Goal: Task Accomplishment & Management: Complete application form

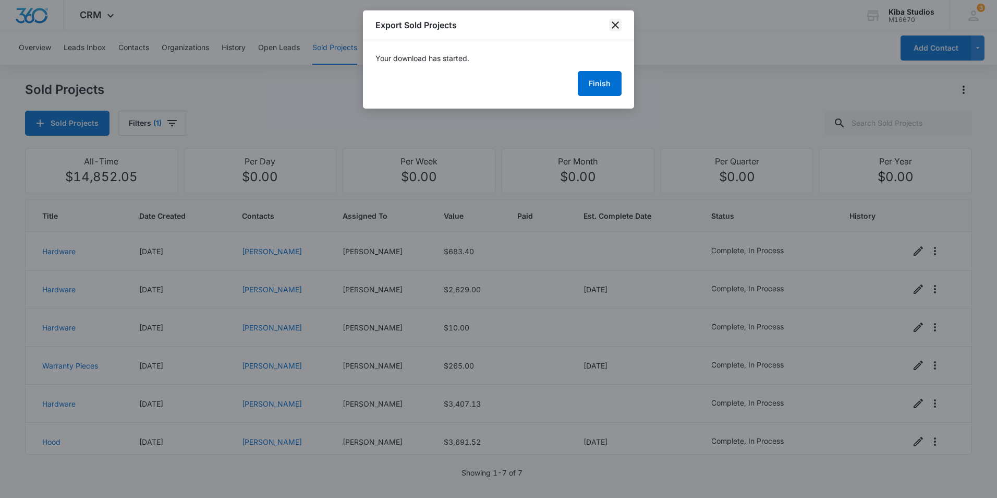
click at [615, 24] on icon "close" at bounding box center [615, 25] width 13 height 13
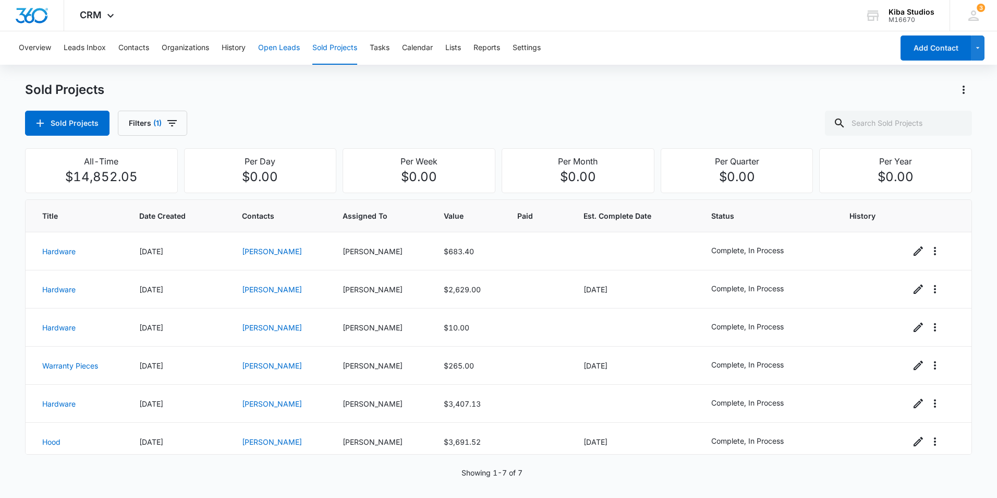
click at [281, 47] on button "Open Leads" at bounding box center [279, 47] width 42 height 33
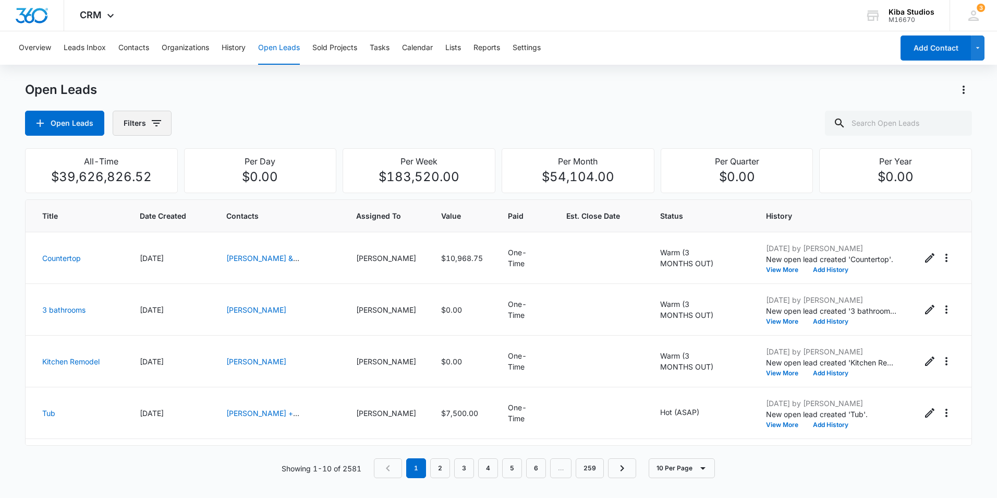
click at [152, 123] on icon "button" at bounding box center [156, 123] width 9 height 6
click at [239, 190] on icon "Show Assigned To filters" at bounding box center [236, 188] width 13 height 13
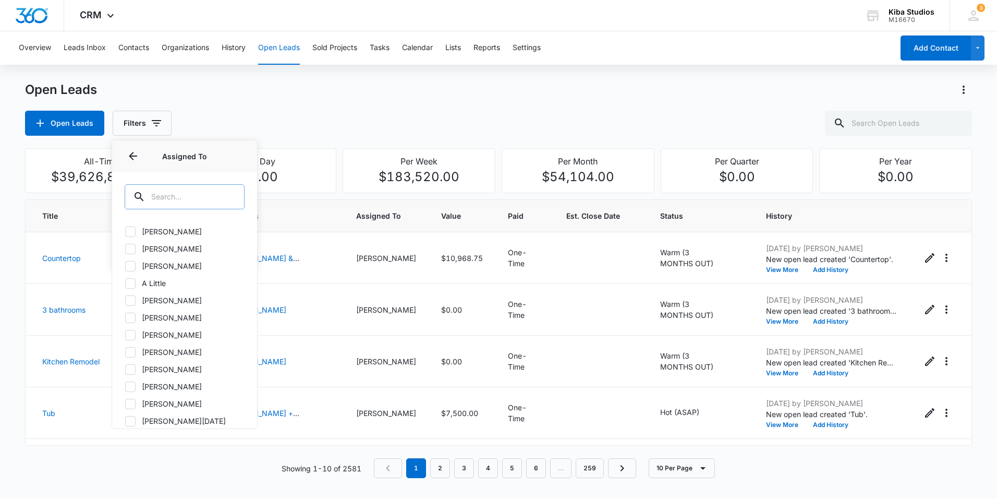
click at [213, 190] on input "text" at bounding box center [185, 196] width 120 height 25
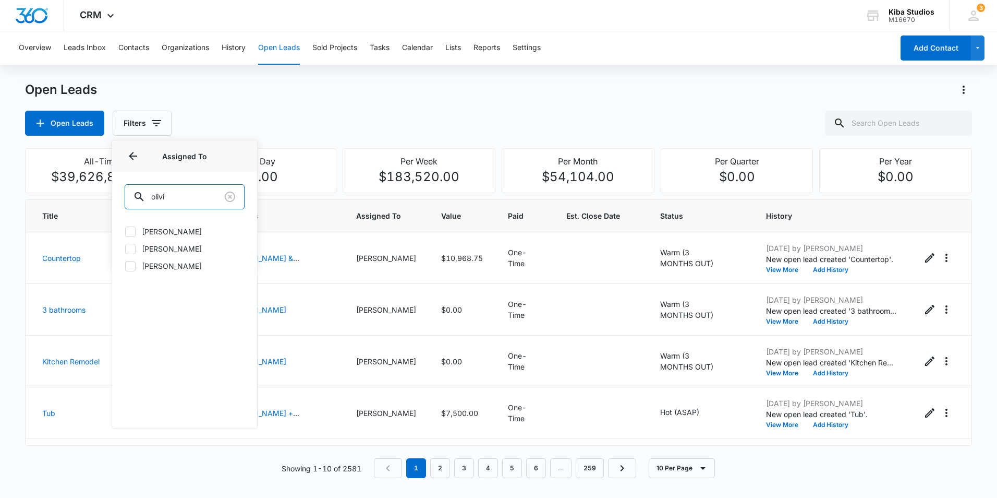
type input "olivi"
click at [129, 248] on icon at bounding box center [130, 248] width 9 height 9
click at [125, 248] on input "[PERSON_NAME]" at bounding box center [125, 248] width 1 height 1
checkbox input "true"
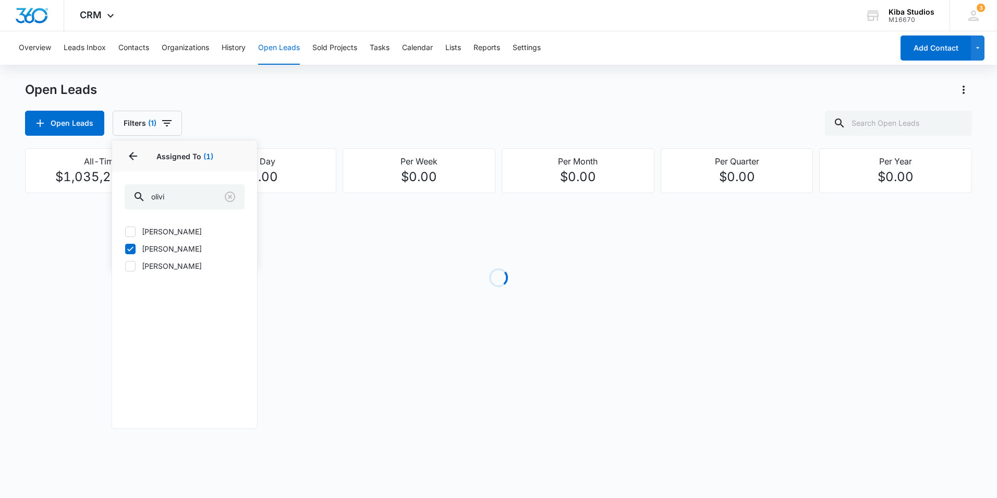
click at [489, 117] on div "Open Leads Filters (1) Assigned By Assigned To 1 Assigned To (1) olivi [PERSON_…" at bounding box center [498, 123] width 947 height 25
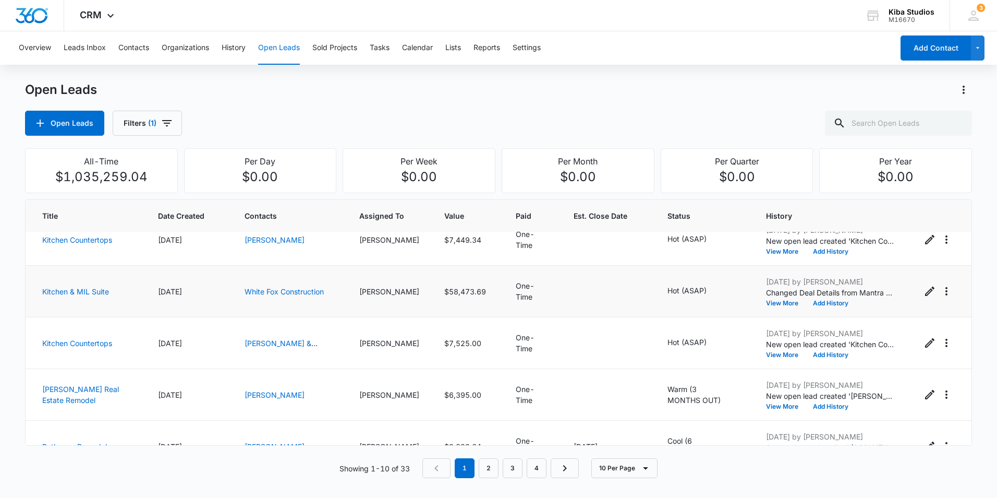
scroll to position [104, 0]
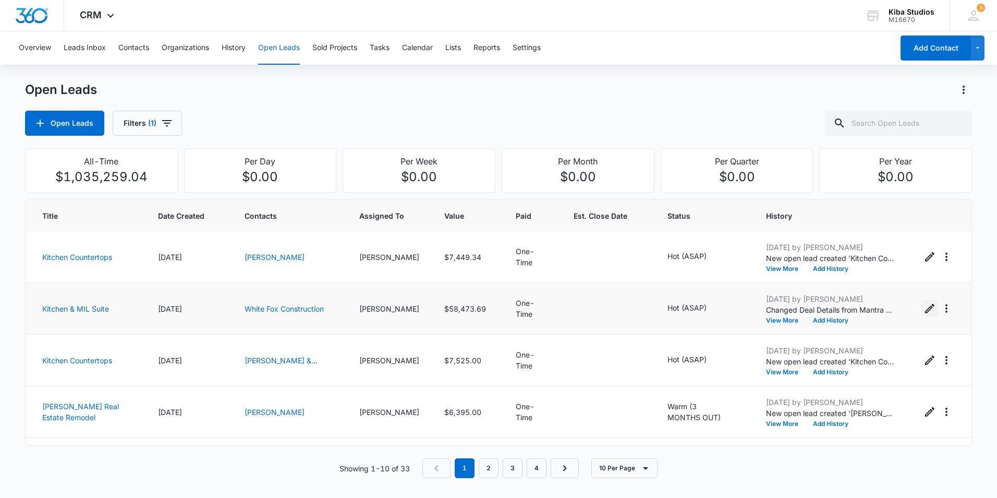
click at [924, 307] on icon "Edit Open Lead" at bounding box center [930, 308] width 13 height 13
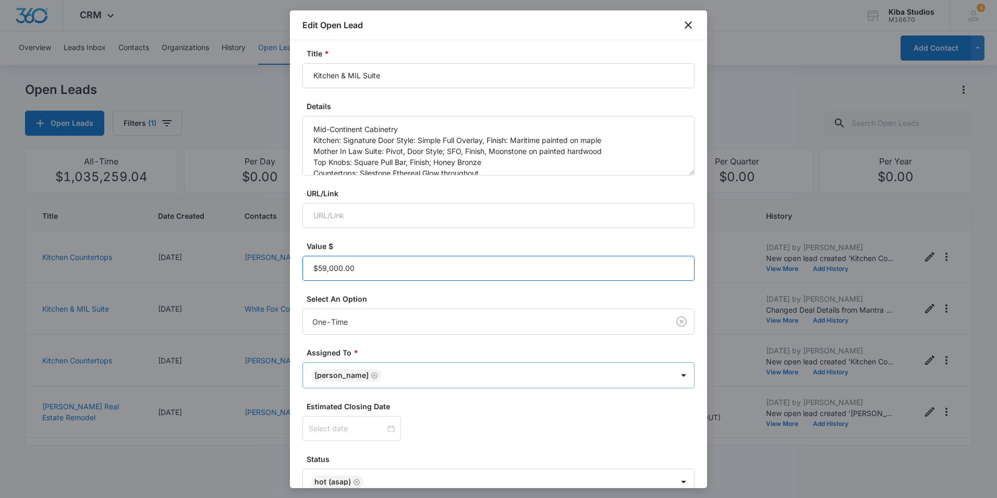
scroll to position [115, 0]
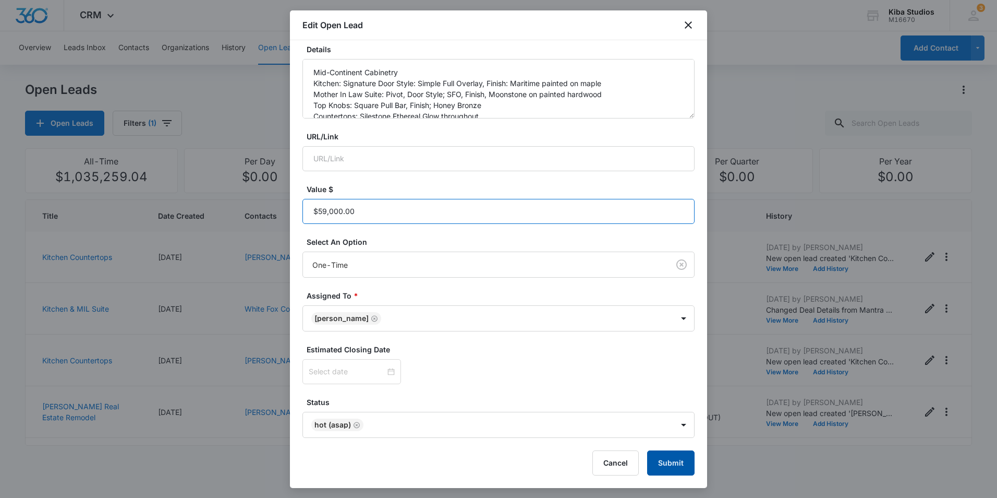
type input "$59,000.00"
click at [664, 465] on button "Submit" at bounding box center [670, 462] width 47 height 25
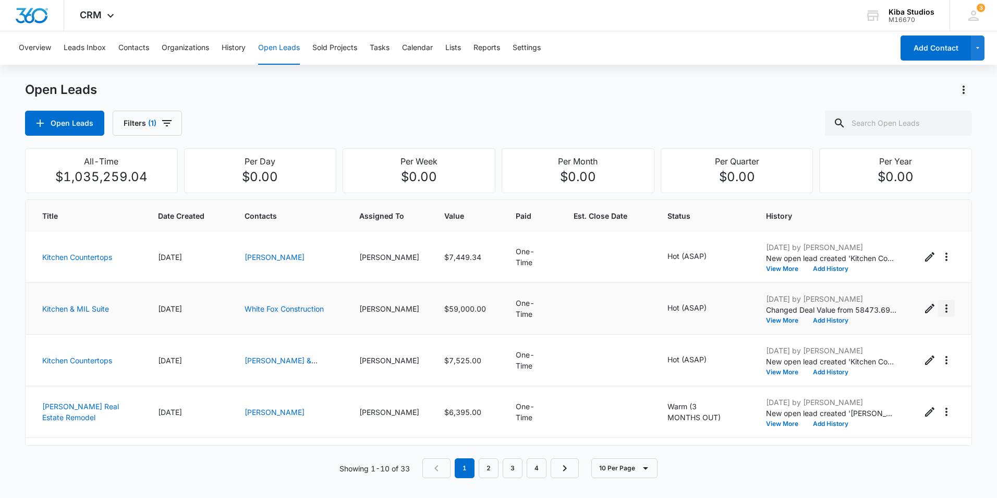
click at [946, 309] on icon "Actions" at bounding box center [947, 308] width 2 height 8
click at [919, 356] on div "Convert to Sold Project" at bounding box center [881, 352] width 79 height 7
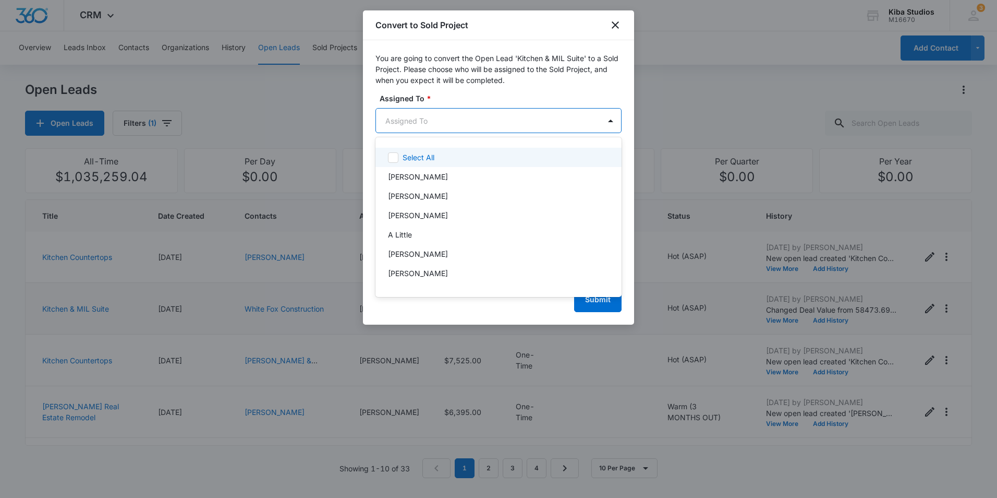
click at [474, 125] on body "CRM Apps Reputation Websites Forms CRM Email Social Shop Scheduling Payments PO…" at bounding box center [498, 249] width 997 height 498
type input "oli"
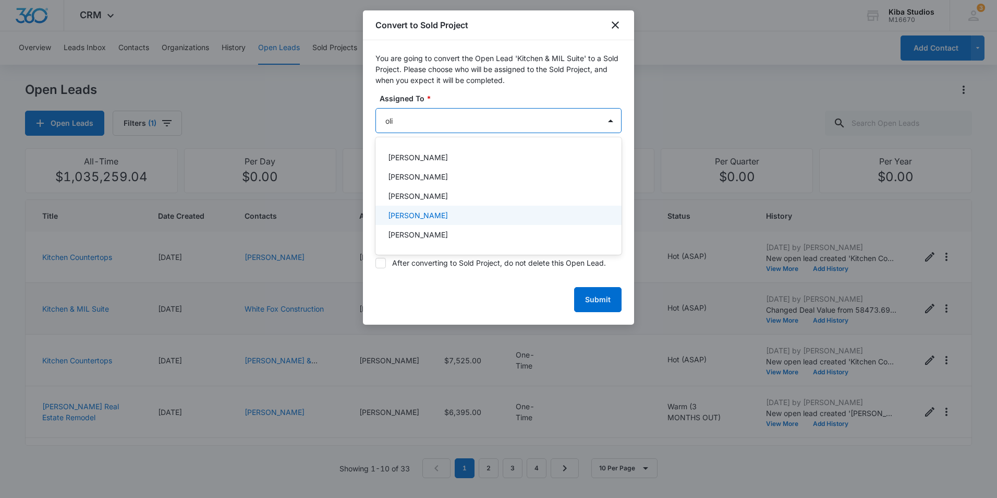
click at [431, 223] on div "[PERSON_NAME]" at bounding box center [499, 214] width 246 height 19
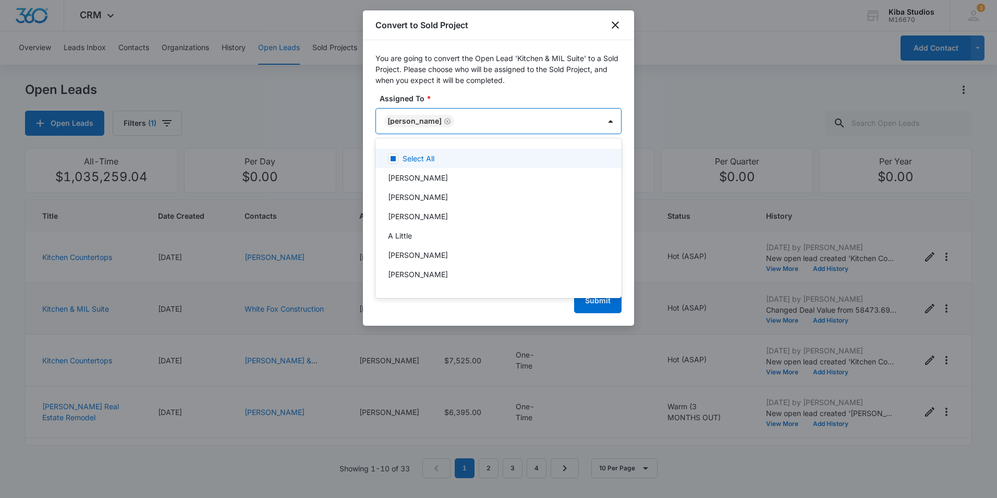
click at [513, 52] on div at bounding box center [498, 249] width 997 height 498
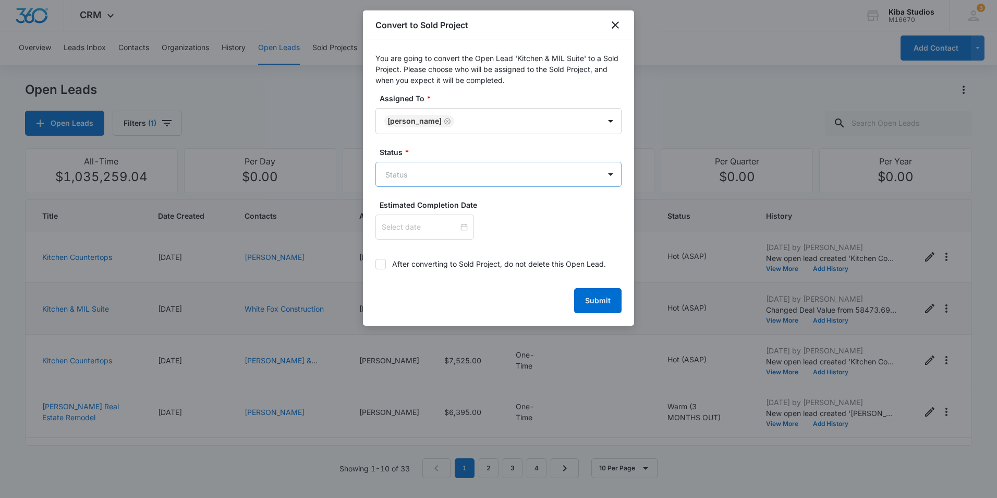
click at [459, 172] on body "CRM Apps Reputation Websites Forms CRM Email Social Shop Scheduling Payments PO…" at bounding box center [498, 249] width 997 height 498
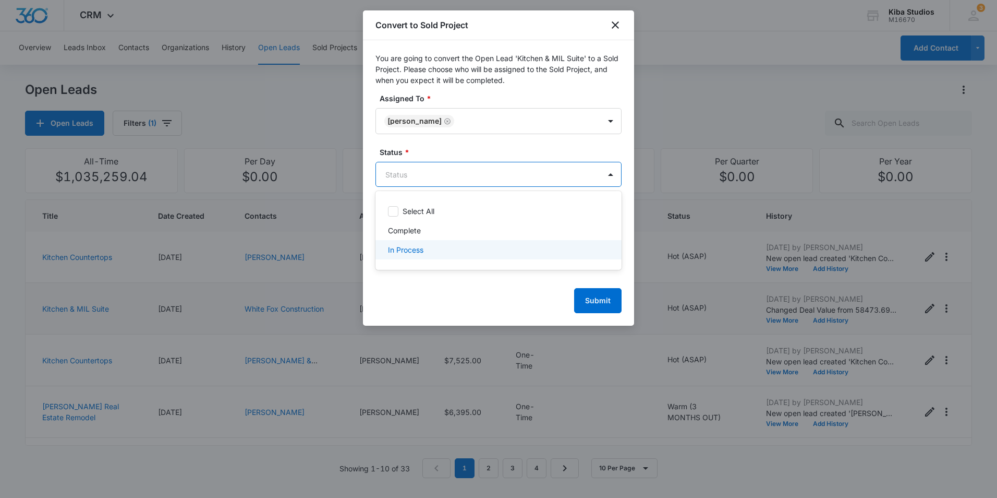
click at [440, 252] on div "In Process" at bounding box center [497, 249] width 219 height 11
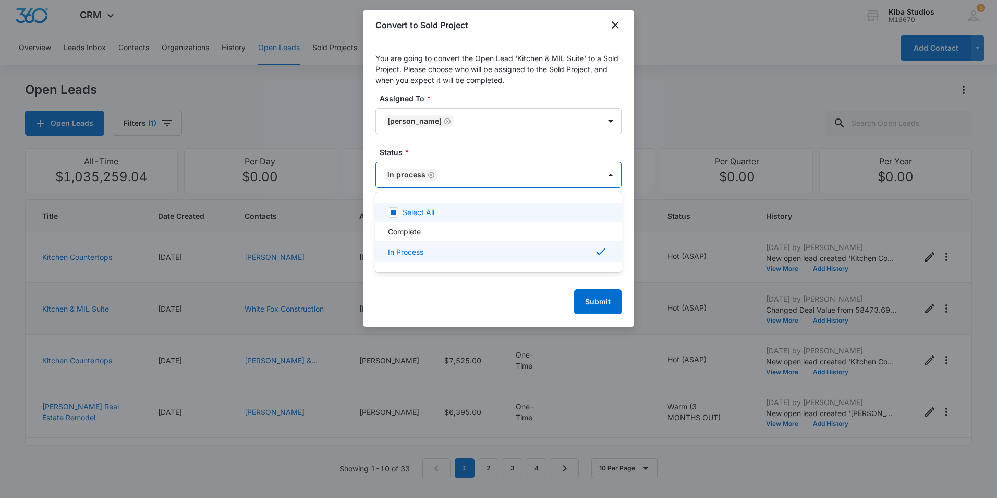
click at [480, 68] on div at bounding box center [498, 249] width 997 height 498
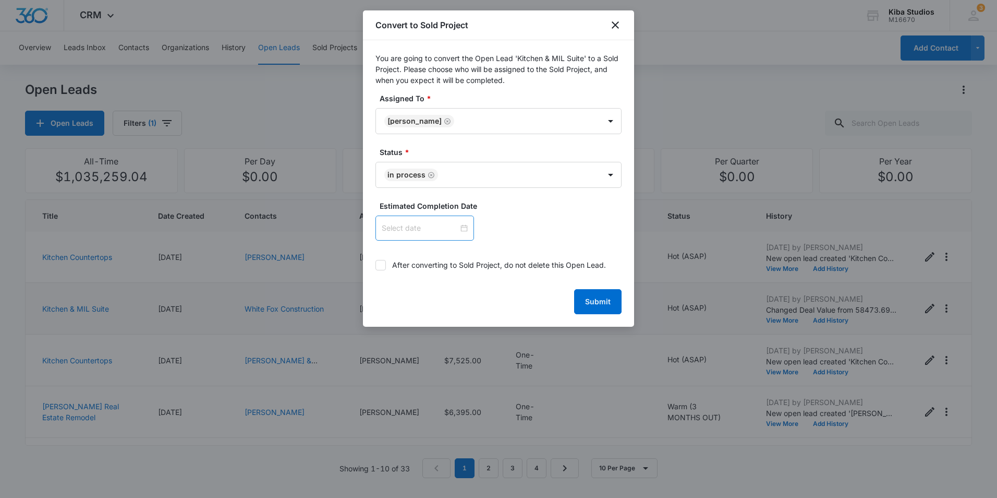
click at [439, 226] on input at bounding box center [420, 227] width 77 height 11
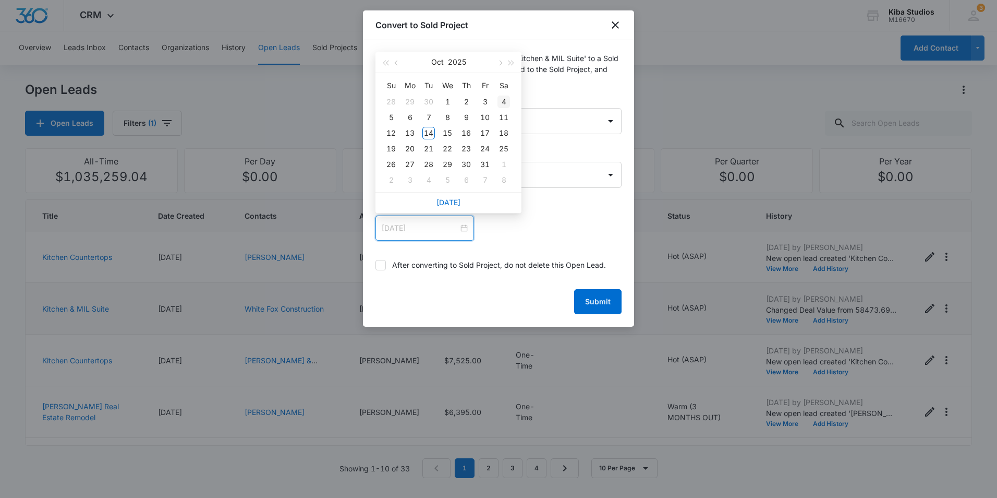
type input "[DATE]"
click at [501, 65] on button "button" at bounding box center [499, 62] width 11 height 21
type input "[DATE]"
click at [486, 168] on div "2" at bounding box center [485, 164] width 13 height 13
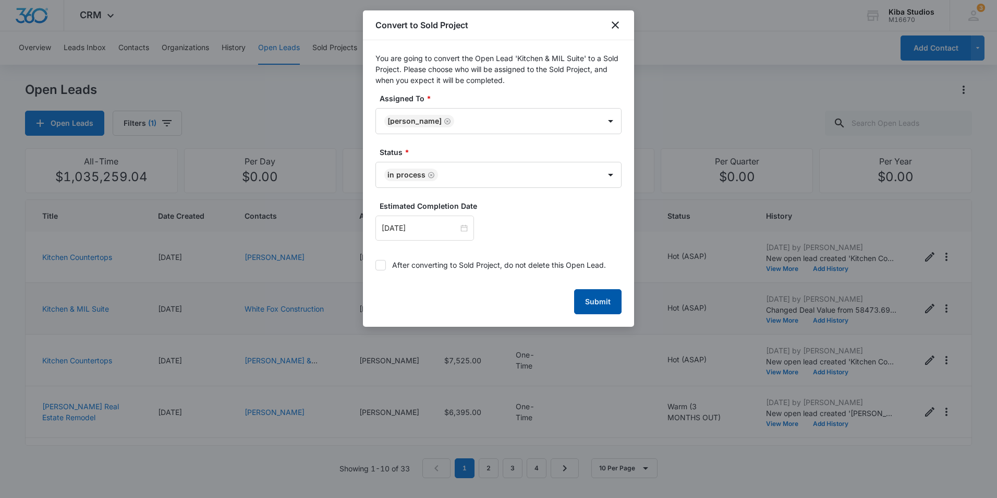
click at [610, 306] on button "Submit" at bounding box center [597, 301] width 47 height 25
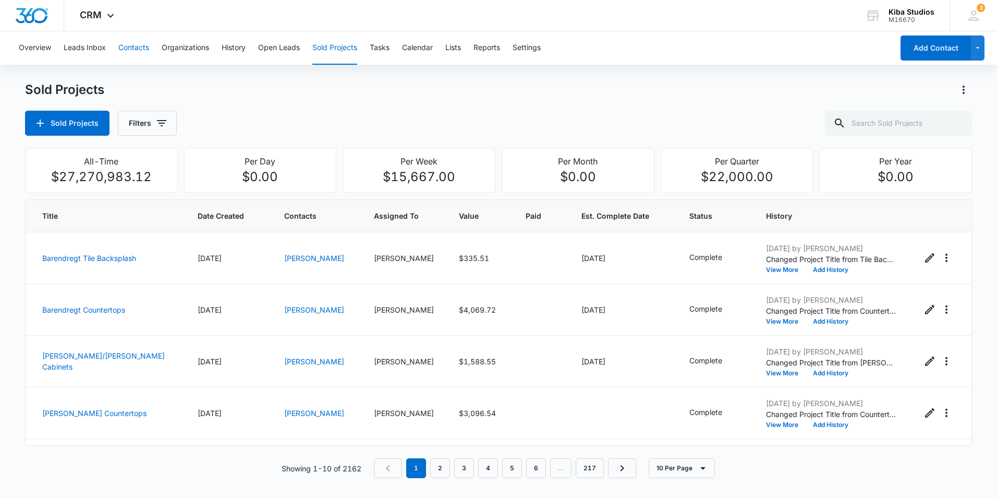
click at [127, 52] on button "Contacts" at bounding box center [133, 47] width 31 height 33
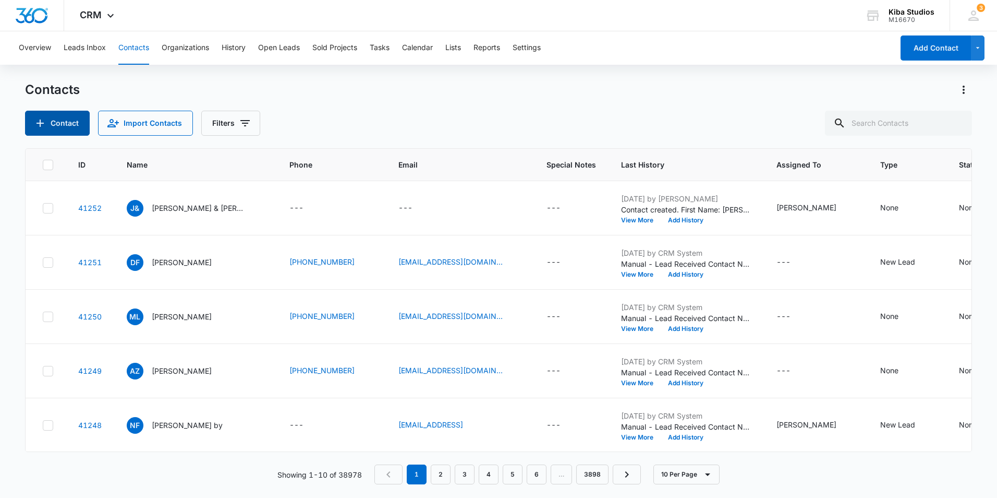
click at [48, 128] on button "Contact" at bounding box center [57, 123] width 65 height 25
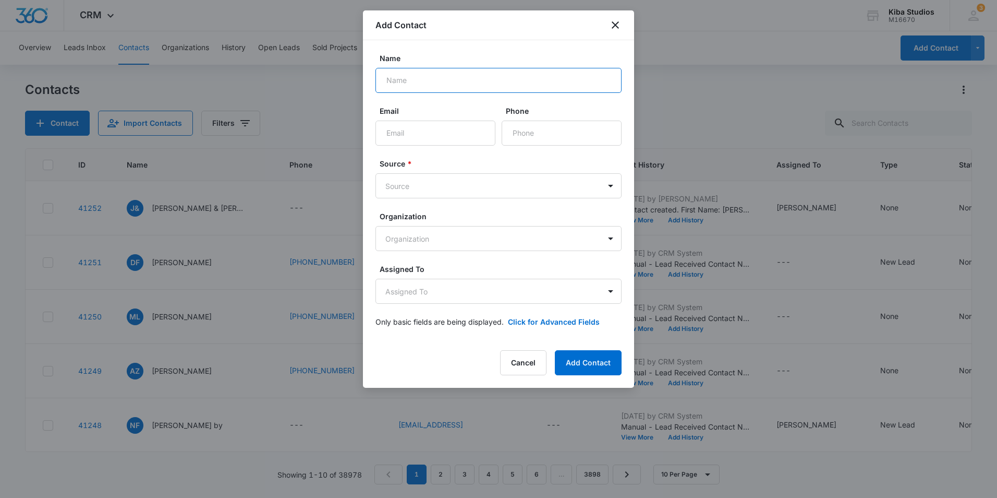
click at [425, 78] on input "Name" at bounding box center [499, 80] width 246 height 25
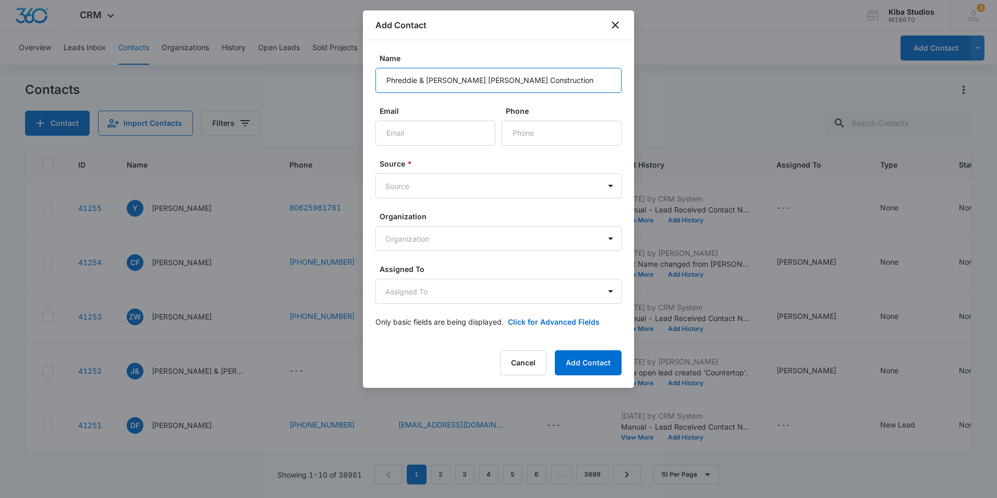
type input "Phreddie & [PERSON_NAME] [PERSON_NAME] Construction"
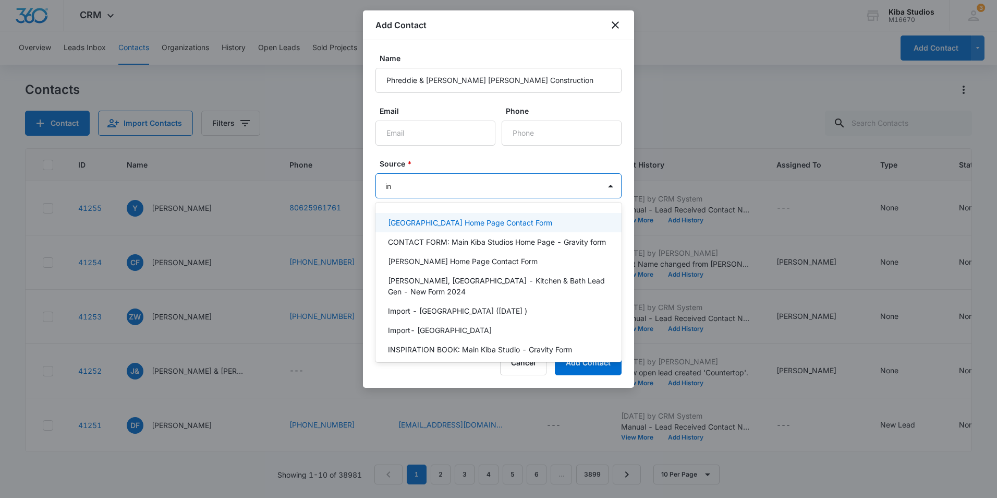
type input "ins"
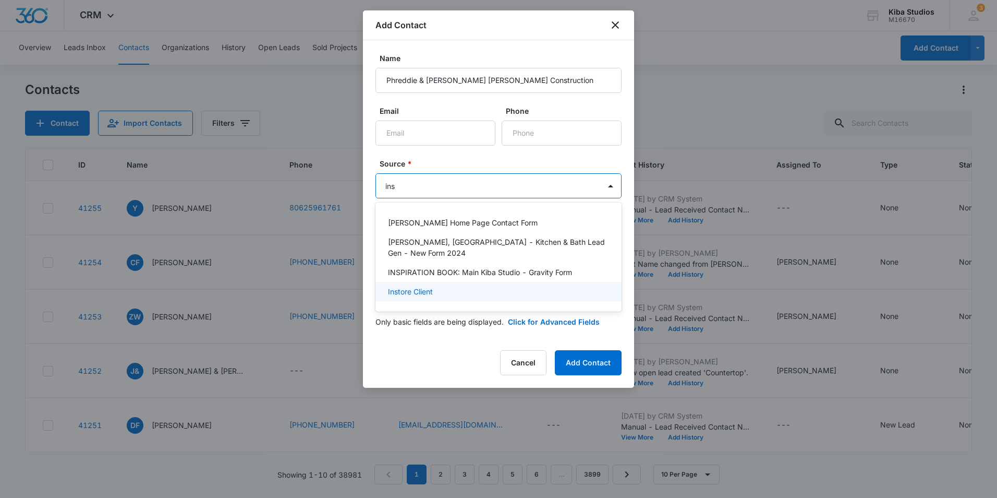
click at [434, 286] on div "Instore Client" at bounding box center [497, 291] width 219 height 11
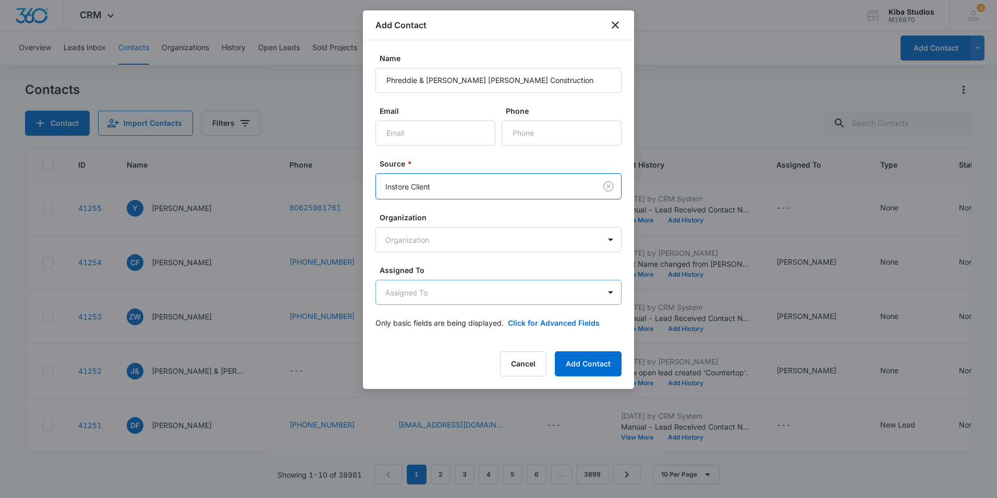
click at [440, 292] on body "CRM Apps Reputation Websites Forms CRM Email Social Shop Scheduling Payments PO…" at bounding box center [498, 249] width 997 height 498
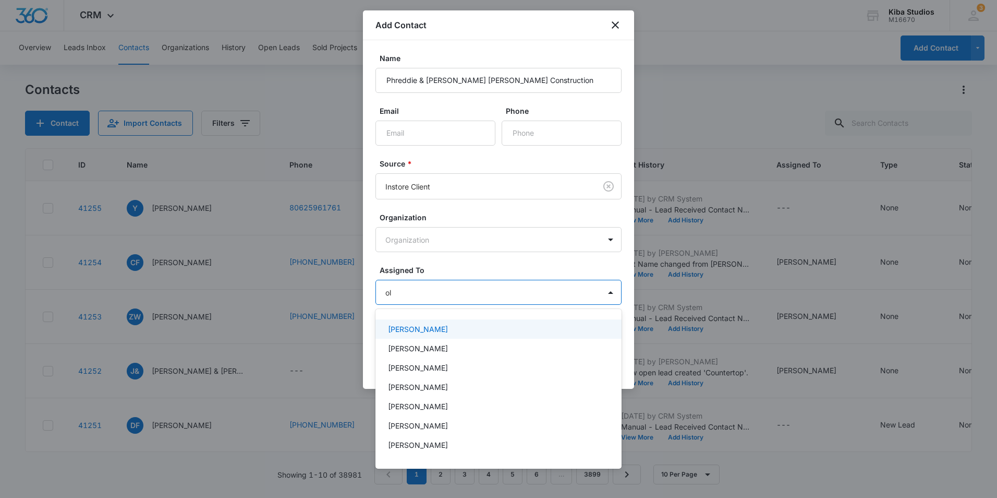
type input "oli"
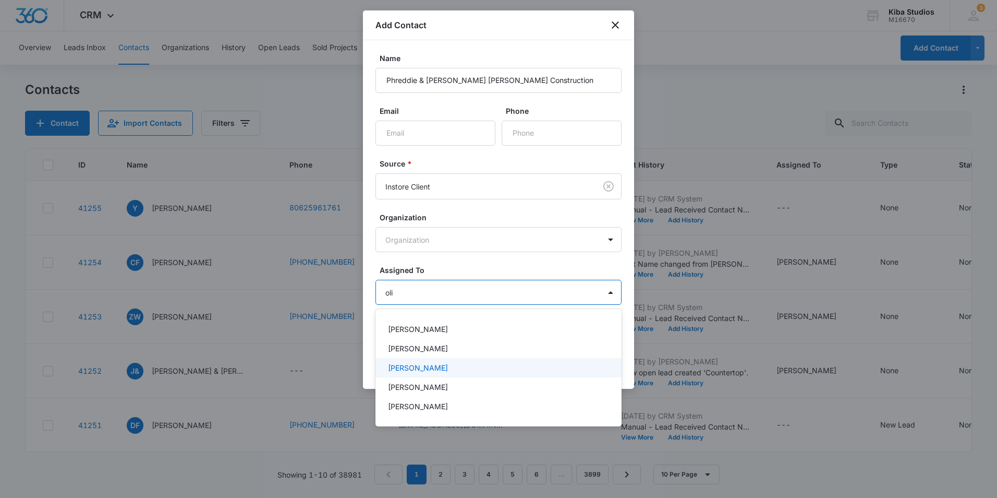
click at [428, 366] on p "[PERSON_NAME]" at bounding box center [418, 367] width 60 height 11
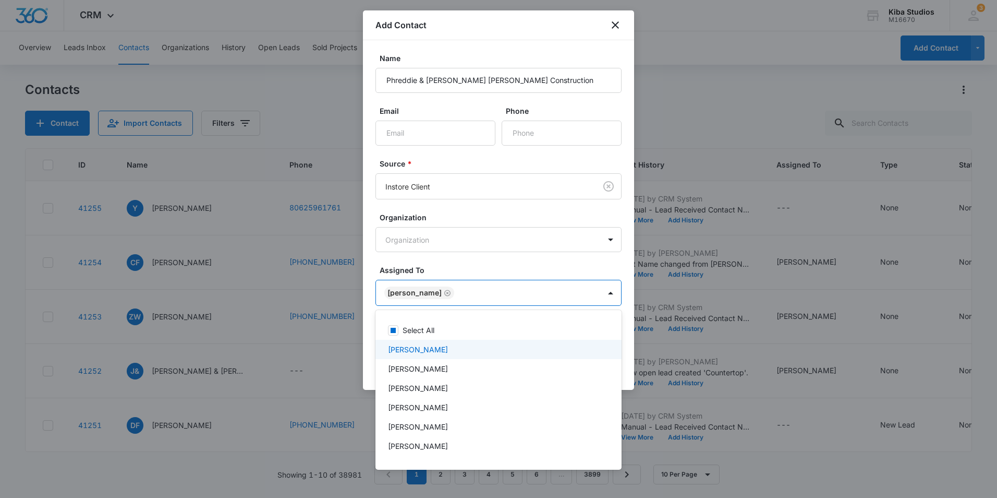
click at [524, 269] on div at bounding box center [498, 249] width 997 height 498
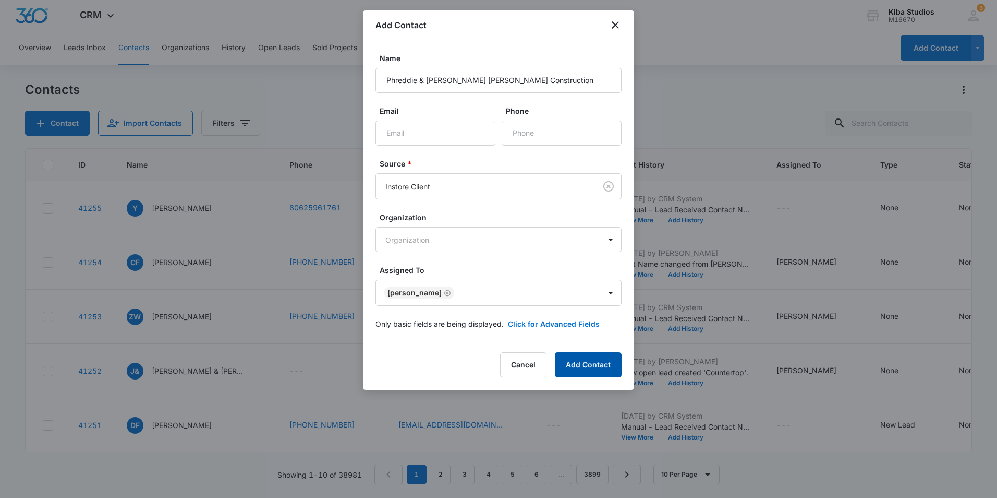
click at [596, 368] on button "Add Contact" at bounding box center [588, 364] width 67 height 25
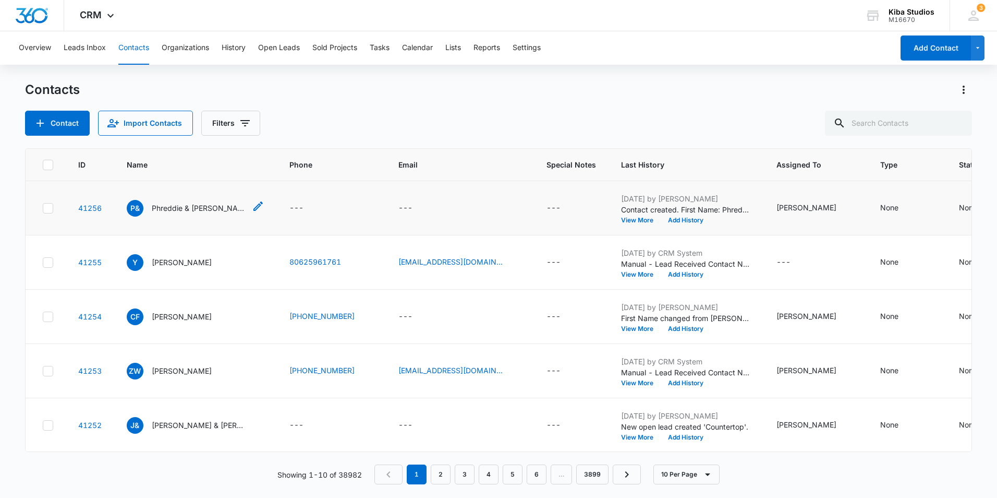
click at [193, 205] on p "Phreddie & [PERSON_NAME] [PERSON_NAME] Construction" at bounding box center [199, 207] width 94 height 11
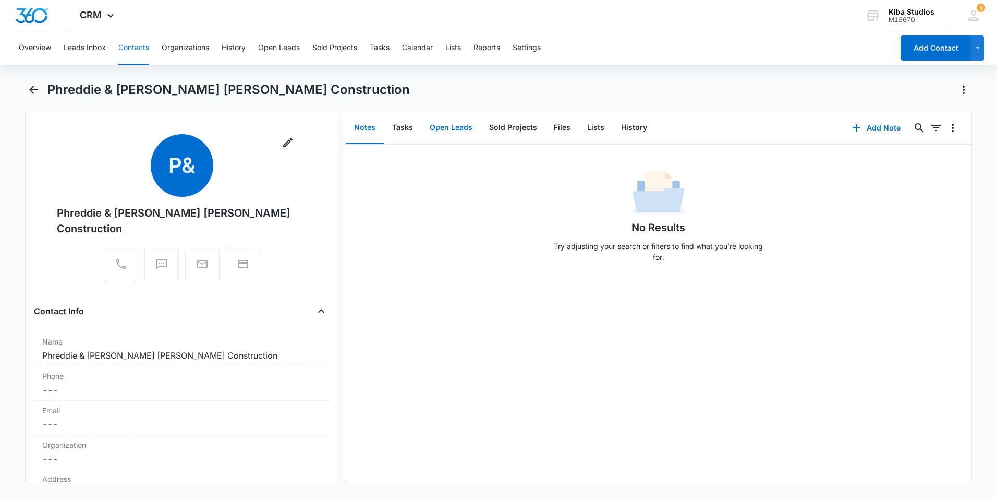
click at [458, 132] on button "Open Leads" at bounding box center [450, 128] width 59 height 32
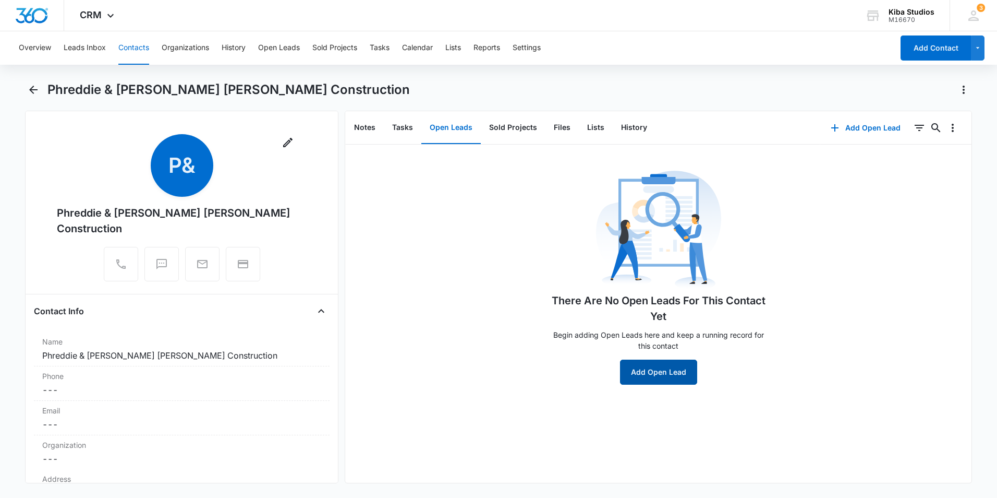
click at [655, 370] on button "Add Open Lead" at bounding box center [658, 371] width 77 height 25
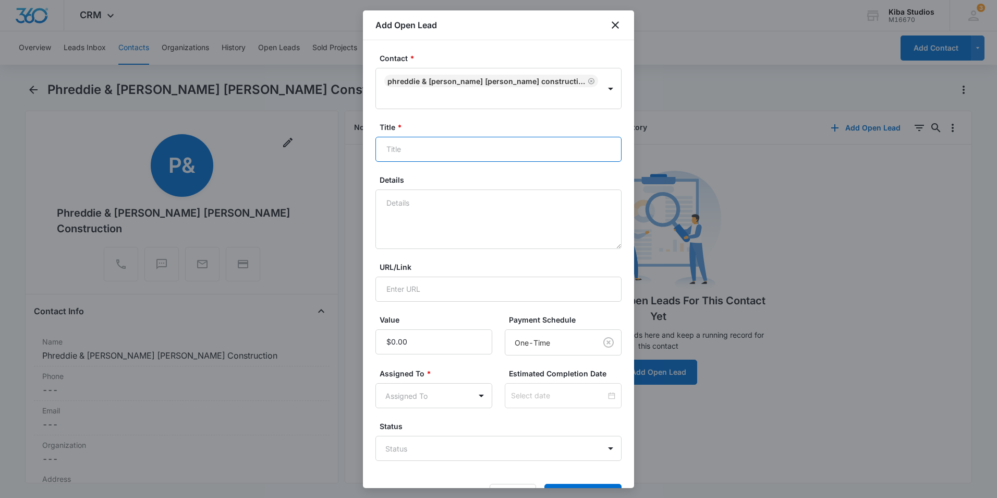
click at [424, 138] on input "Title *" at bounding box center [499, 149] width 246 height 25
click at [544, 483] on button "Add Open Lead" at bounding box center [582, 495] width 77 height 25
type input "Barndominium Kitchen"
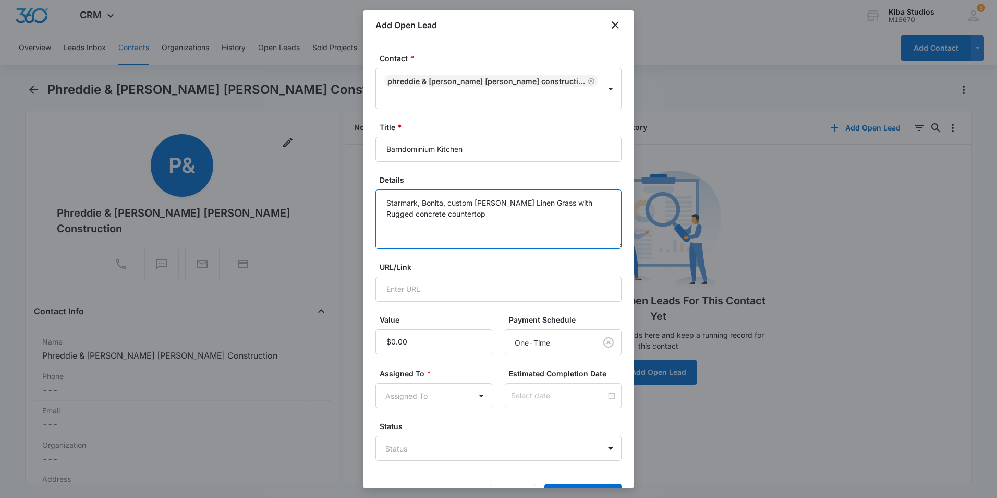
type textarea "Starmark, Bonita, custom [PERSON_NAME] Linen Grass with Rugged concrete counter…"
type input "$22,223.90"
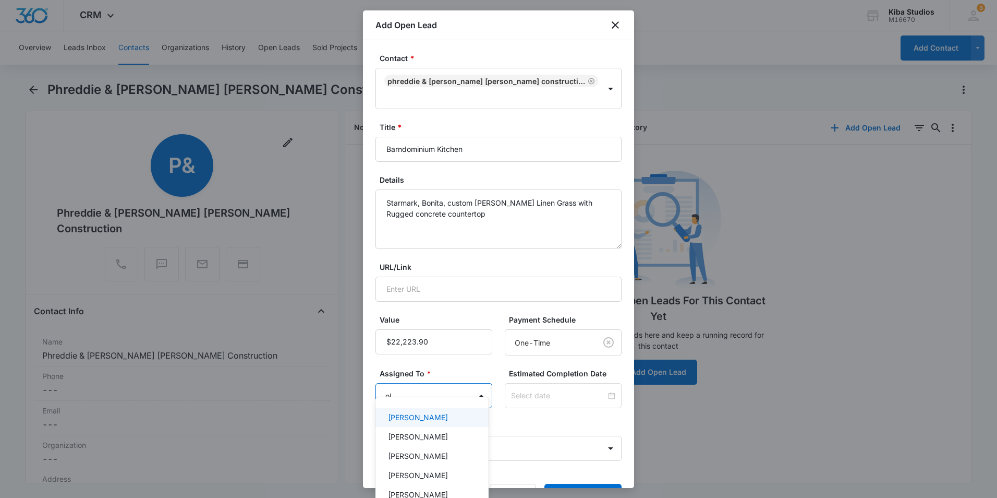
type input "oli"
click at [412, 480] on p "[PERSON_NAME]" at bounding box center [418, 474] width 60 height 11
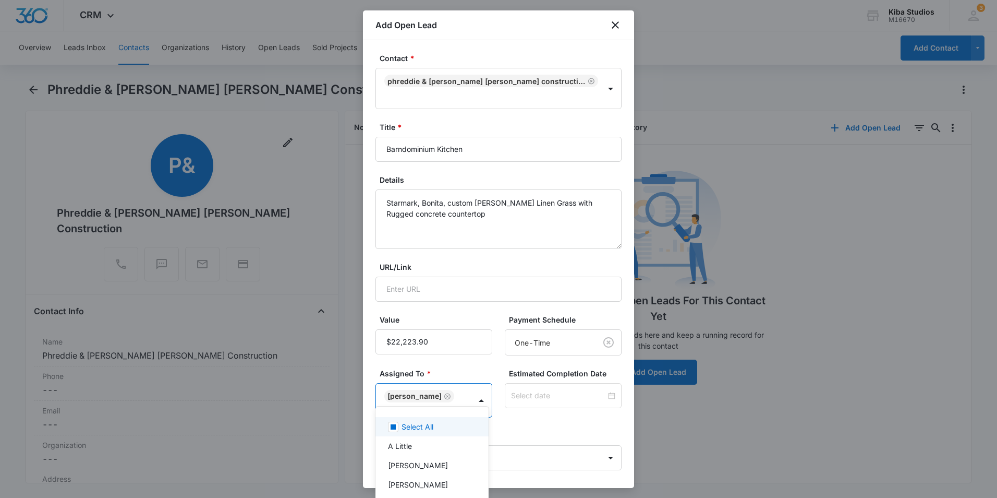
click at [497, 355] on div at bounding box center [498, 249] width 997 height 498
click at [496, 438] on body "CRM Apps Reputation Websites Forms CRM Email Social Shop Scheduling Payments PO…" at bounding box center [498, 249] width 997 height 498
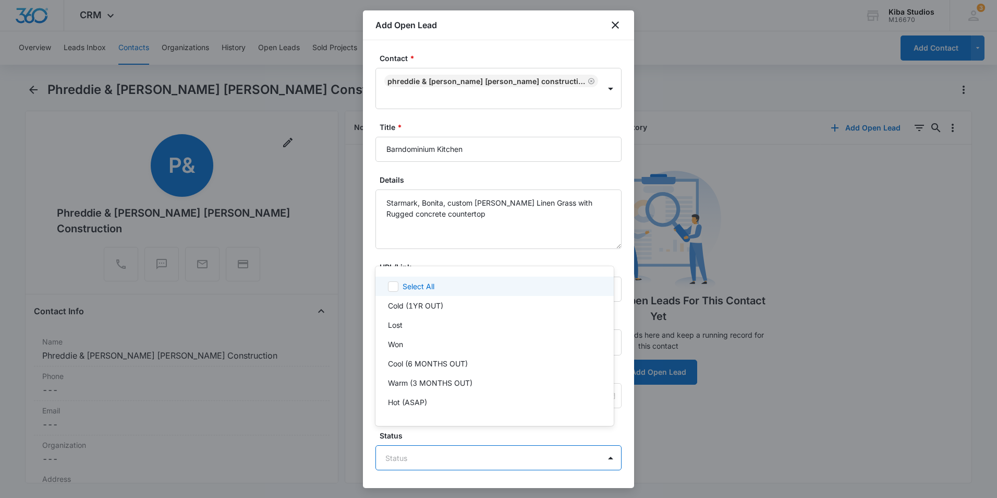
scroll to position [16, 0]
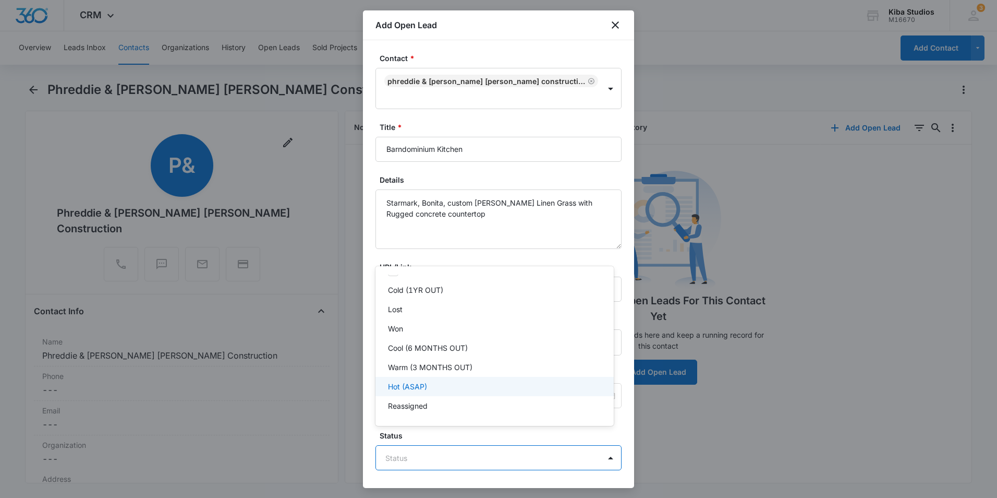
click at [445, 389] on div "Hot (ASAP)" at bounding box center [493, 386] width 211 height 11
click at [569, 480] on div at bounding box center [498, 249] width 997 height 498
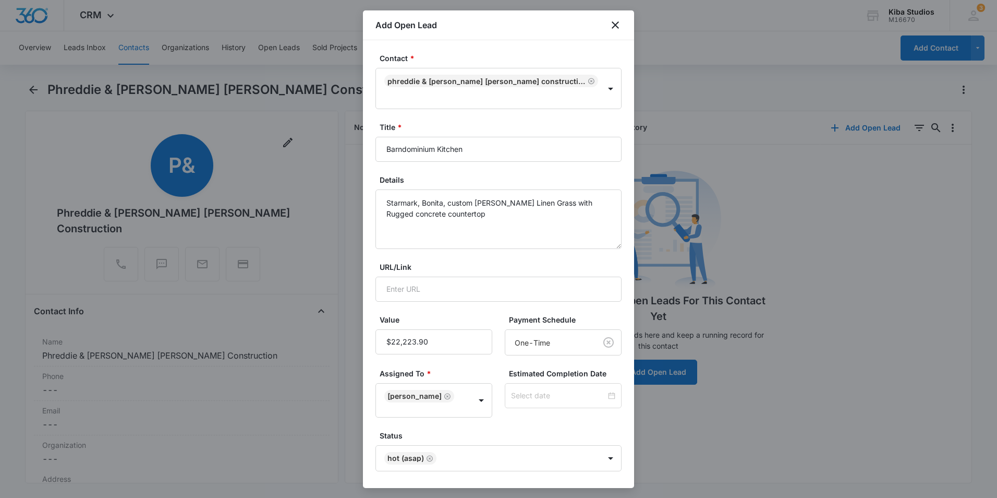
click at [569, 494] on button "Add Open Lead" at bounding box center [582, 506] width 77 height 25
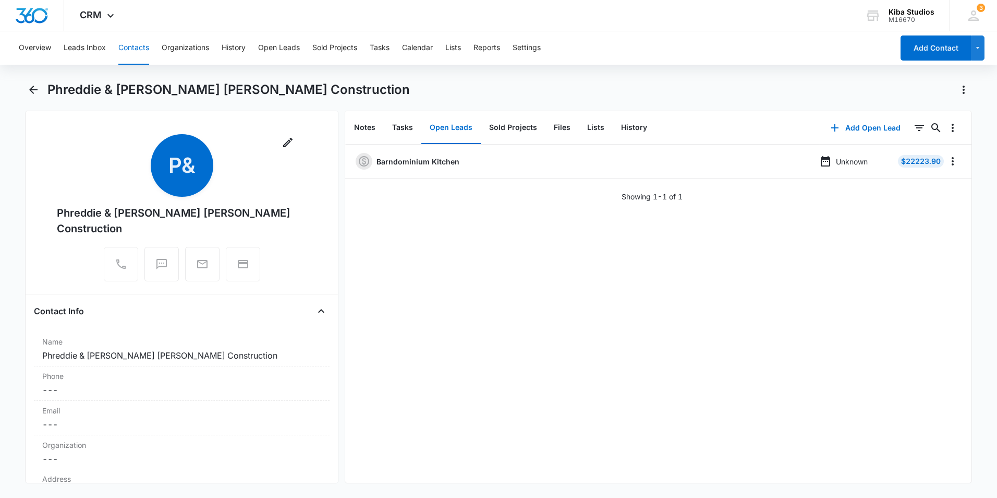
click at [138, 49] on button "Contacts" at bounding box center [133, 47] width 31 height 33
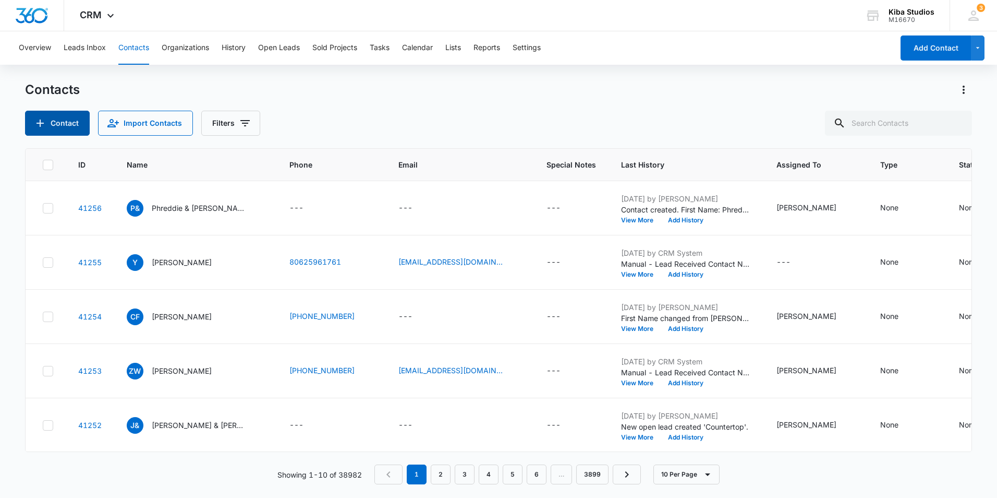
click at [58, 124] on button "Contact" at bounding box center [57, 123] width 65 height 25
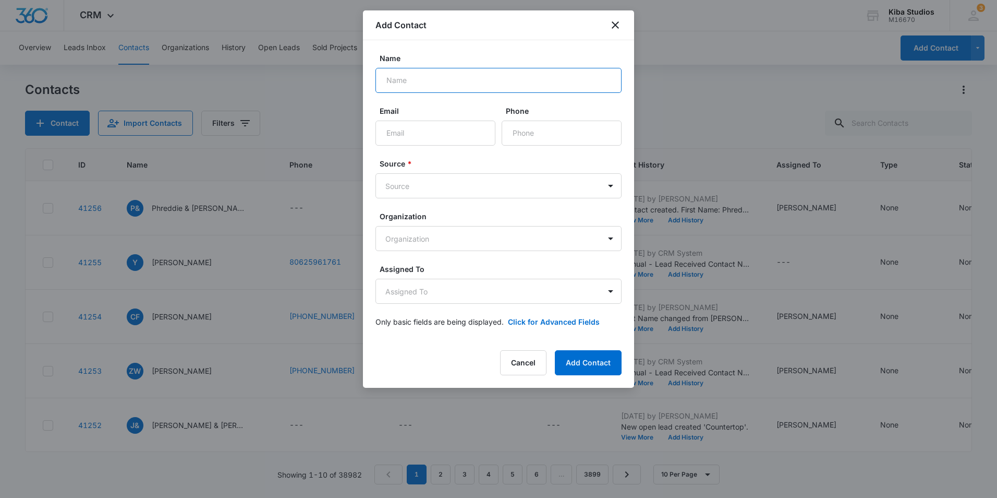
click at [469, 70] on input "Name" at bounding box center [499, 80] width 246 height 25
type input "Crest View White Fox Construction"
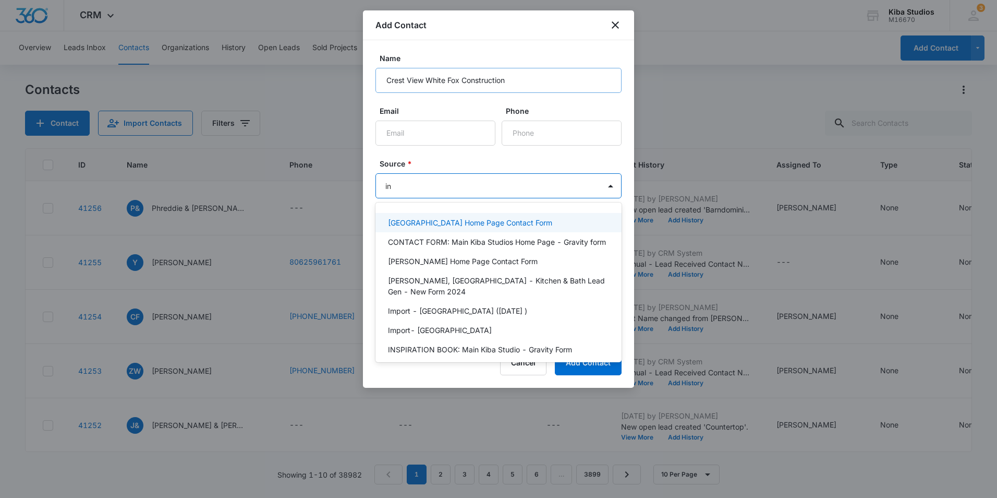
type input "ins"
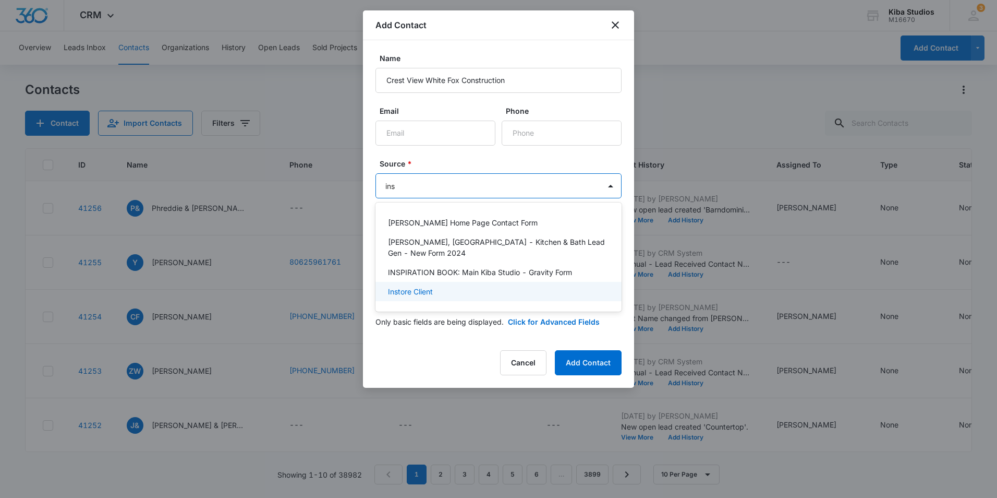
click at [447, 286] on div "Instore Client" at bounding box center [497, 291] width 219 height 11
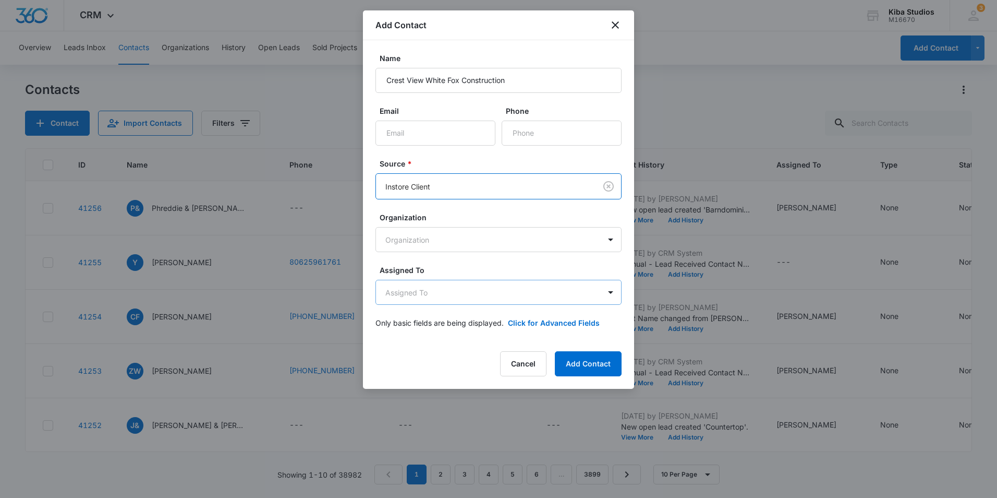
click at [444, 293] on body "CRM Apps Reputation Websites Forms CRM Email Social Shop Scheduling Payments PO…" at bounding box center [498, 249] width 997 height 498
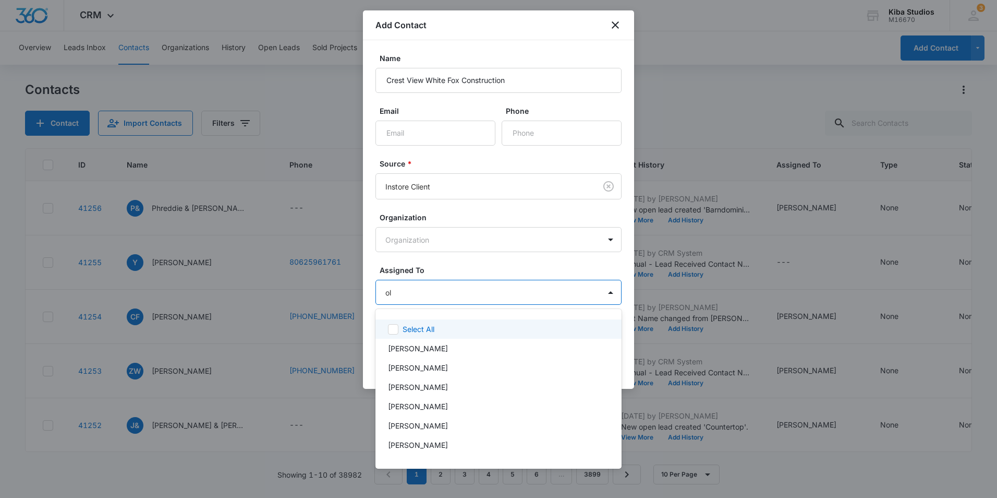
type input "oli"
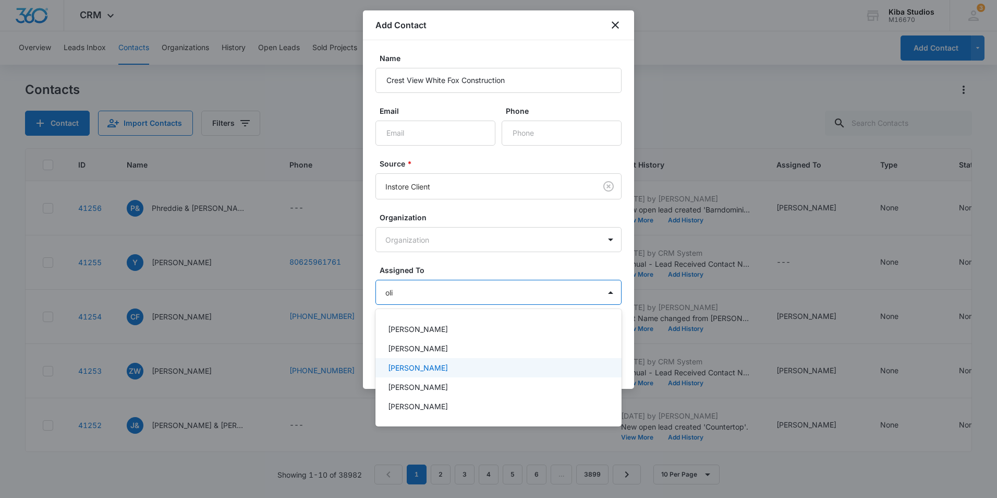
click at [422, 371] on p "[PERSON_NAME]" at bounding box center [418, 367] width 60 height 11
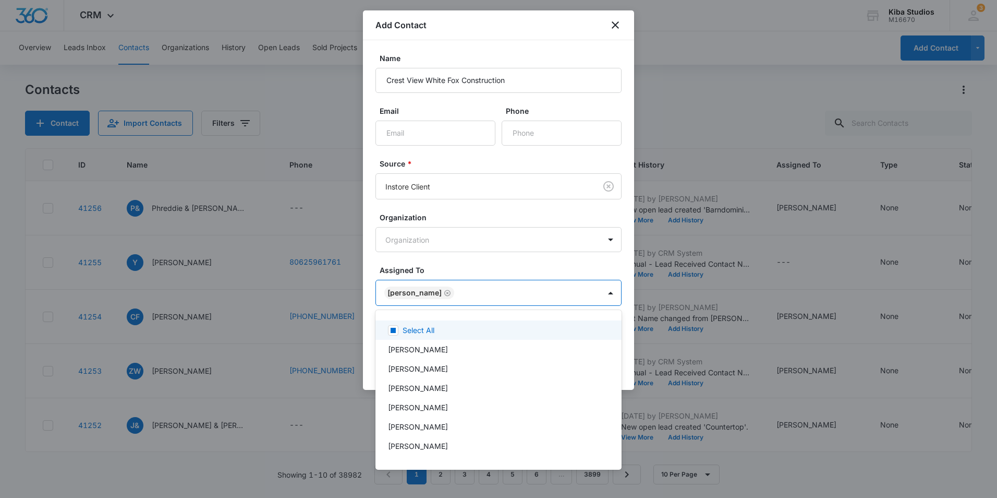
click at [526, 265] on div at bounding box center [498, 249] width 997 height 498
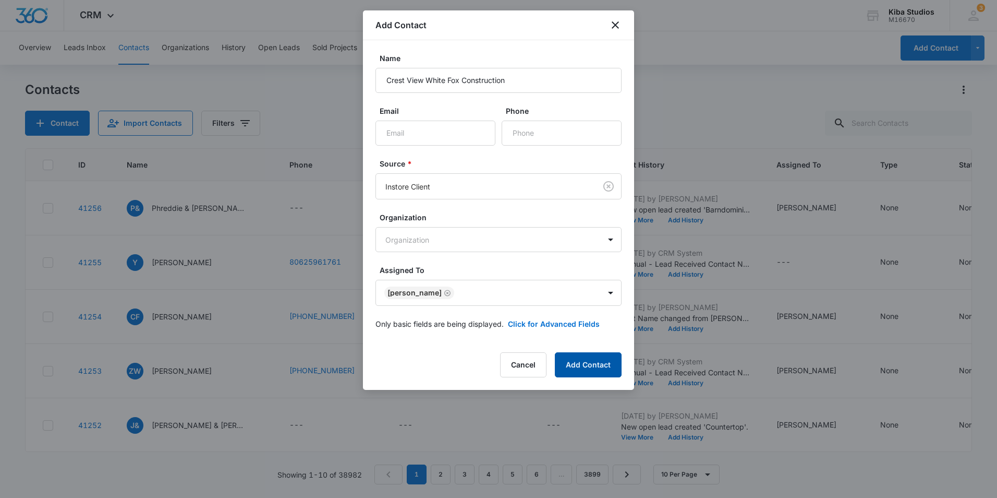
click at [586, 369] on button "Add Contact" at bounding box center [588, 364] width 67 height 25
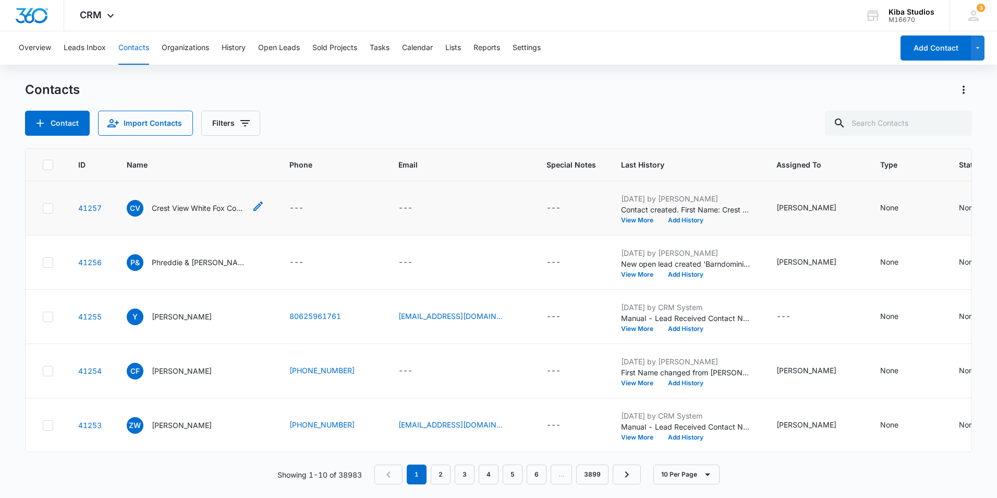
click at [197, 205] on p "Crest View White Fox Construction" at bounding box center [199, 207] width 94 height 11
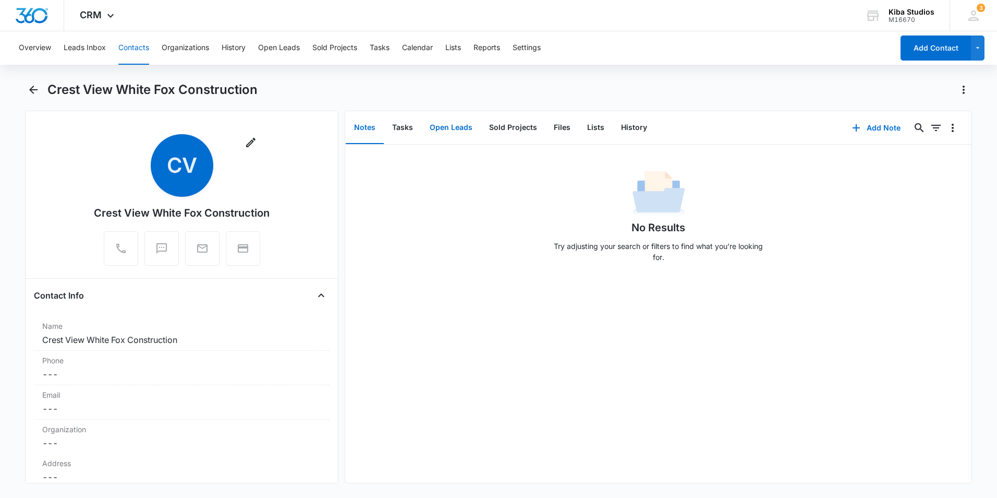
click at [444, 130] on button "Open Leads" at bounding box center [450, 128] width 59 height 32
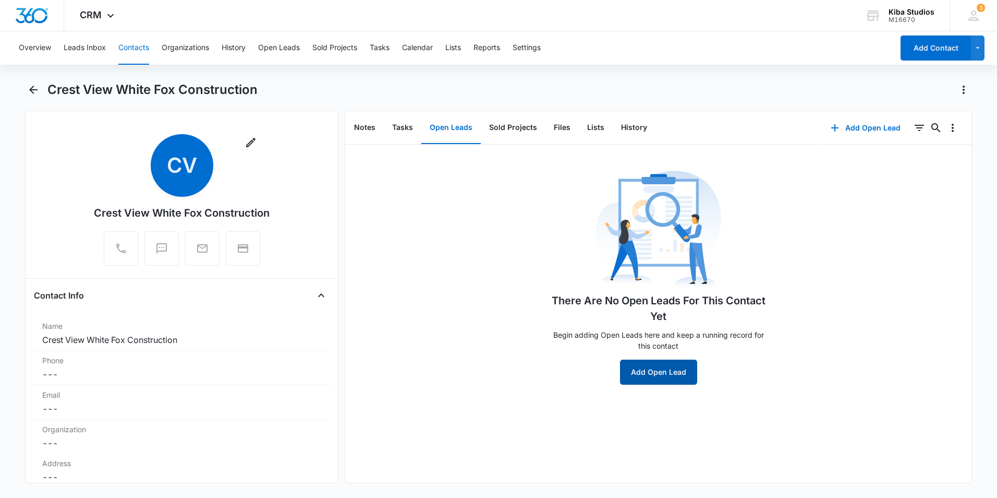
click at [646, 368] on button "Add Open Lead" at bounding box center [658, 371] width 77 height 25
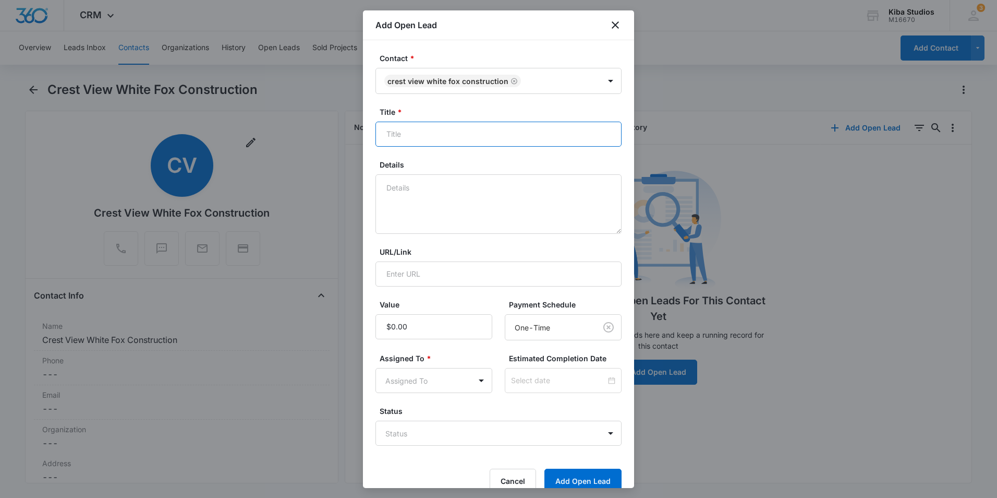
click at [433, 128] on input "Title *" at bounding box center [499, 134] width 246 height 25
type input "Offices"
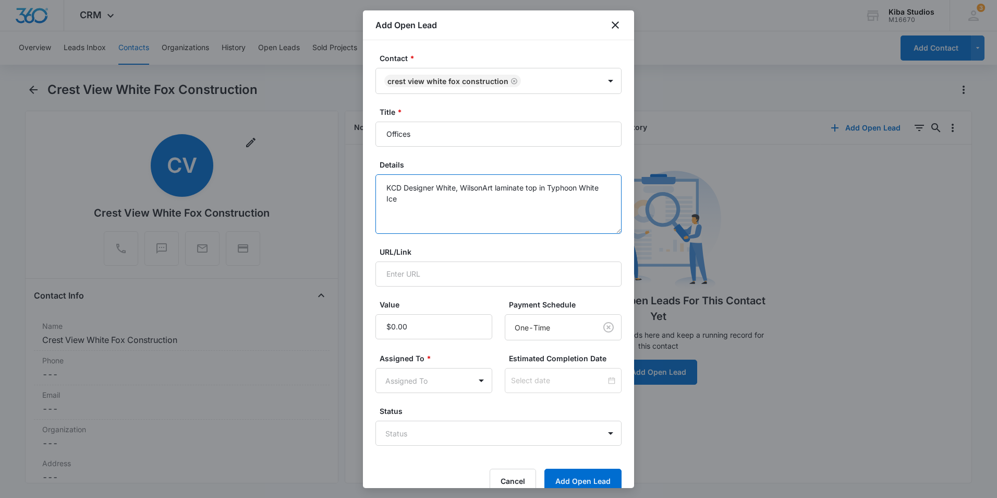
type textarea "KCD Designer White, WilsonArt laminate top in Typhoon White Ice"
type input "$9,261.04"
type input "oli"
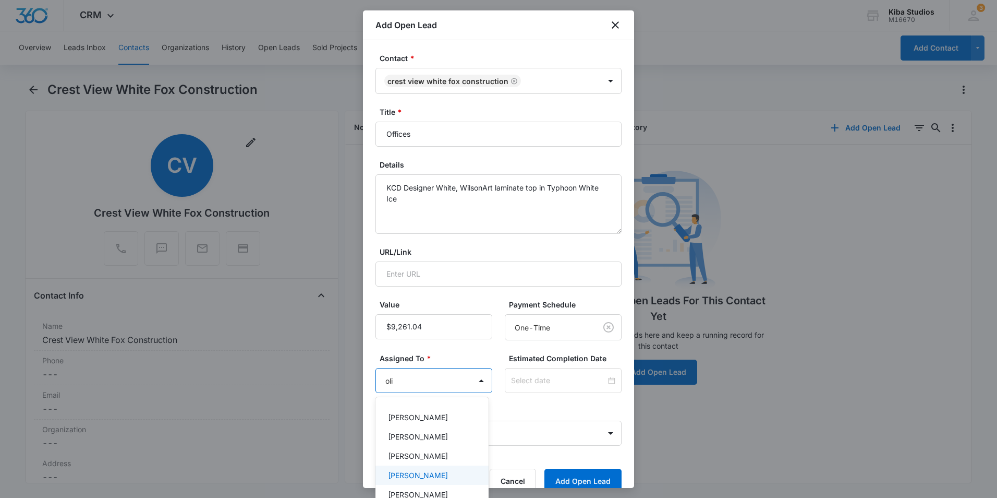
click at [409, 473] on p "[PERSON_NAME]" at bounding box center [418, 474] width 60 height 11
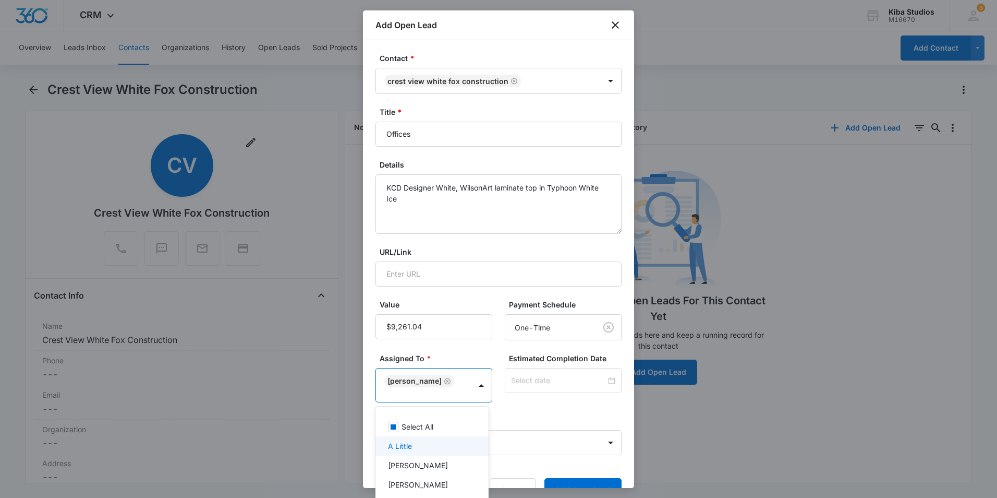
click at [522, 416] on div at bounding box center [498, 249] width 997 height 498
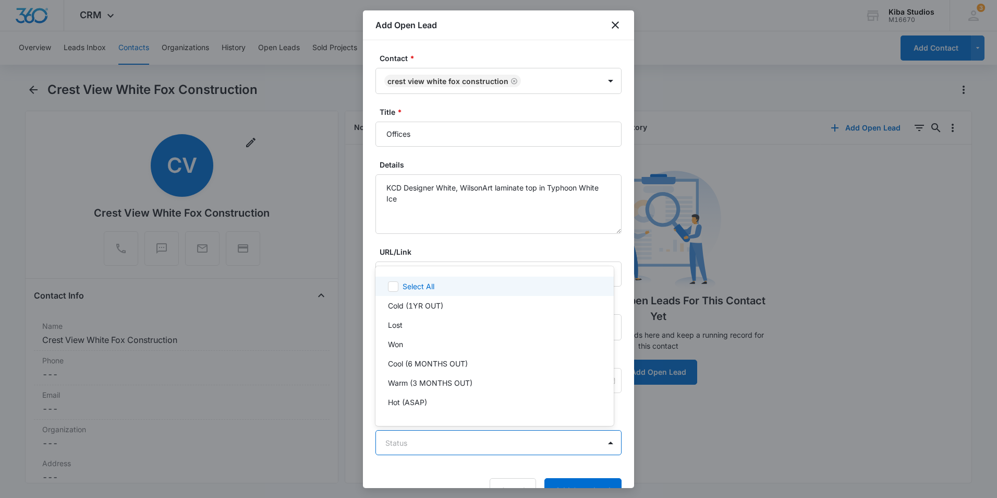
click at [514, 442] on body "CRM Apps Reputation Websites Forms CRM Email Social Shop Scheduling Payments PO…" at bounding box center [498, 249] width 997 height 498
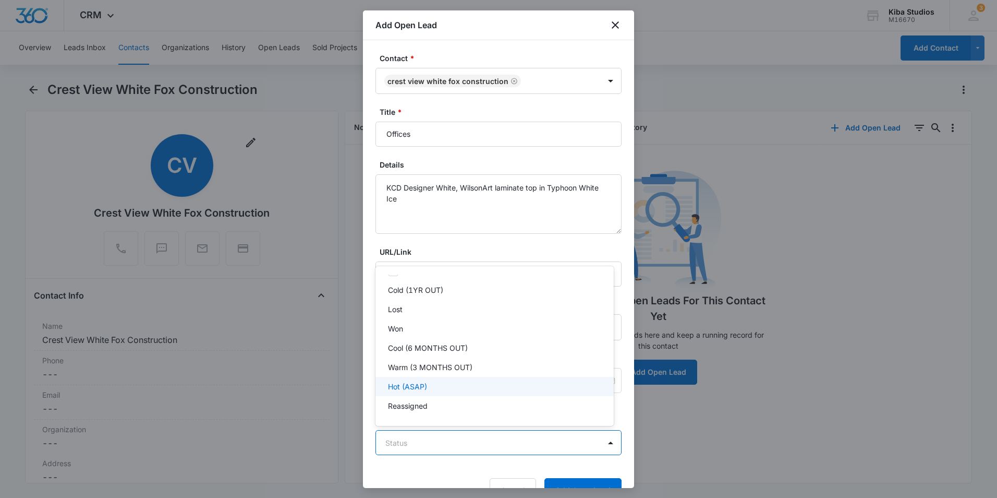
click at [421, 381] on p "Hot (ASAP)" at bounding box center [407, 386] width 39 height 11
click at [567, 481] on div at bounding box center [498, 249] width 997 height 498
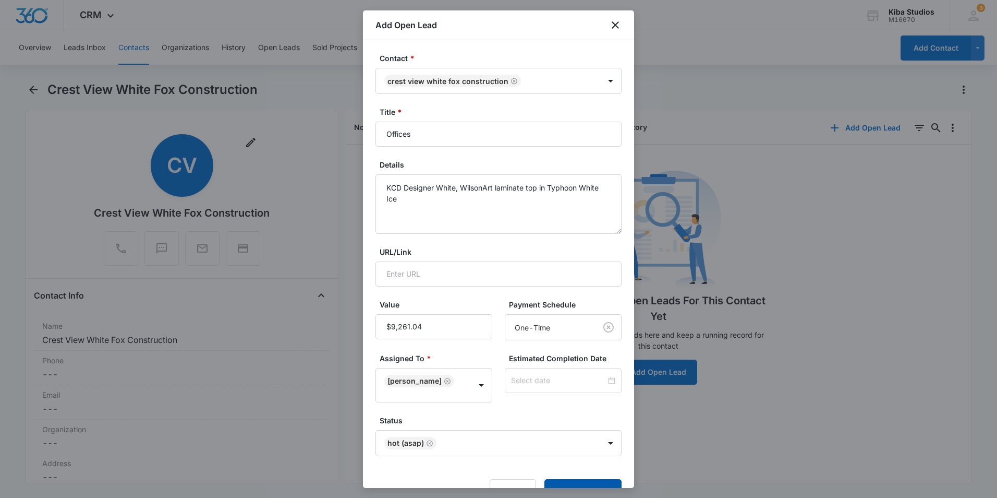
click at [567, 481] on button "Add Open Lead" at bounding box center [582, 491] width 77 height 25
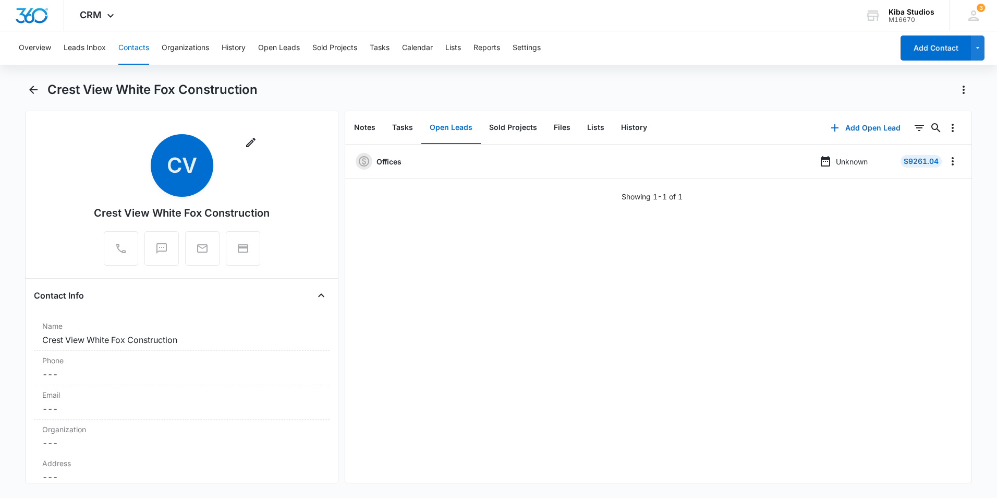
click at [128, 50] on button "Contacts" at bounding box center [133, 47] width 31 height 33
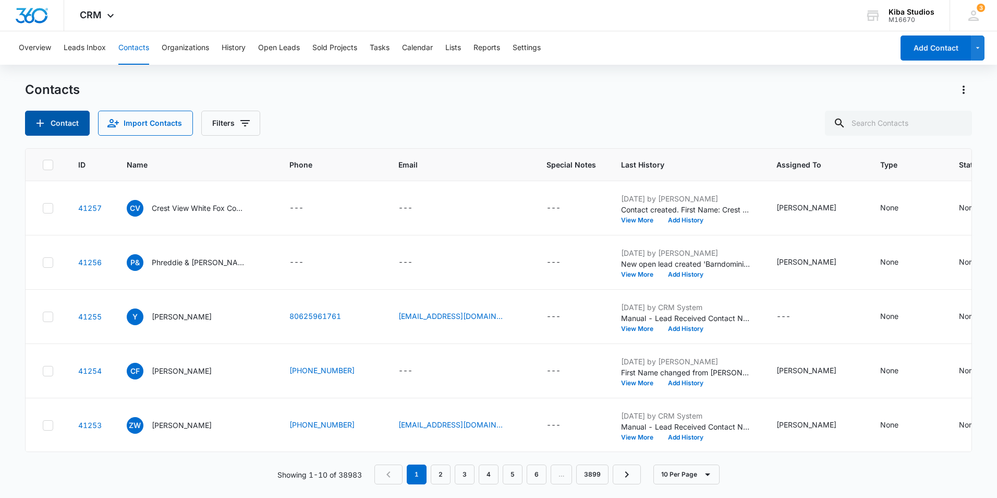
click at [52, 118] on button "Contact" at bounding box center [57, 123] width 65 height 25
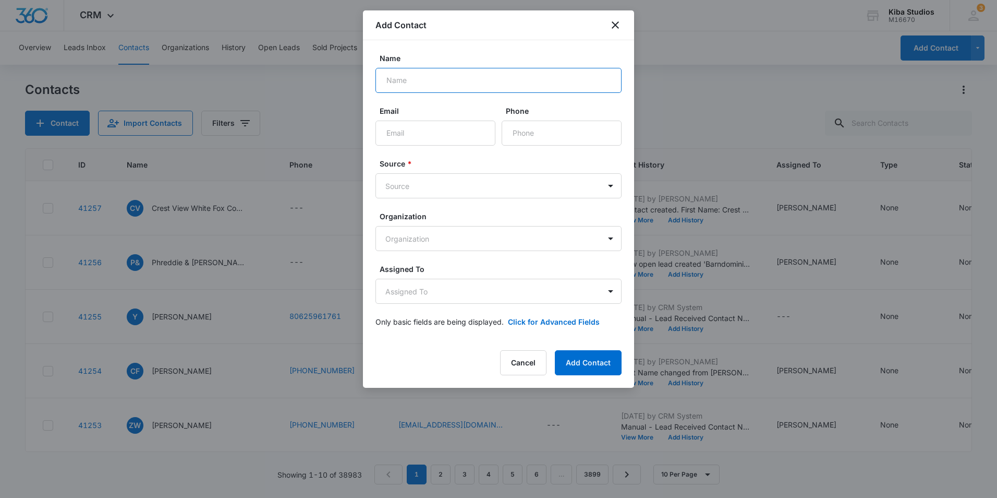
click at [452, 78] on input "Name" at bounding box center [499, 80] width 246 height 25
type input "[PERSON_NAME]"
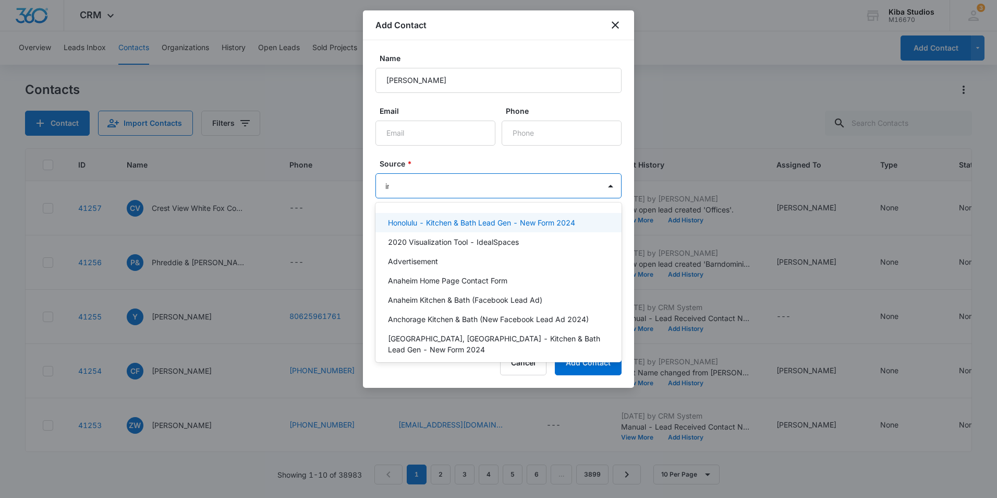
type input "ins"
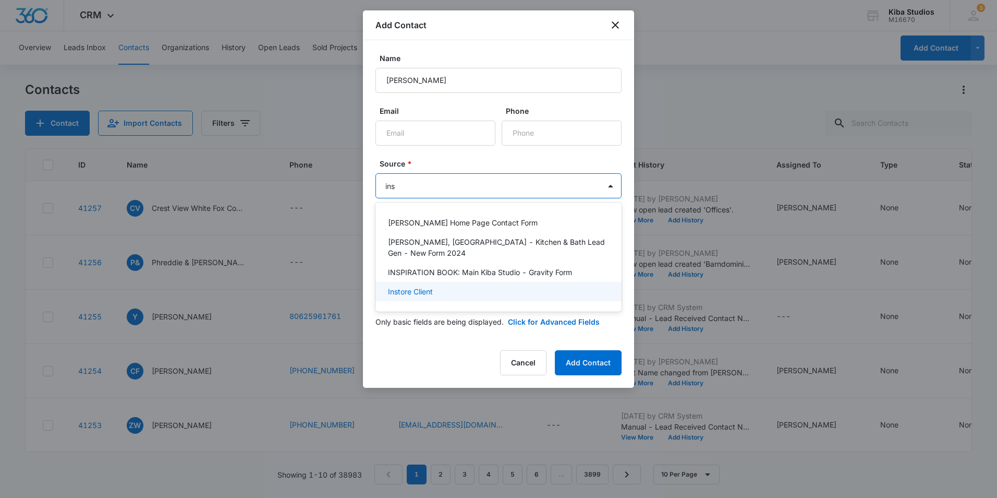
click at [442, 287] on div "Instore Client" at bounding box center [499, 291] width 246 height 19
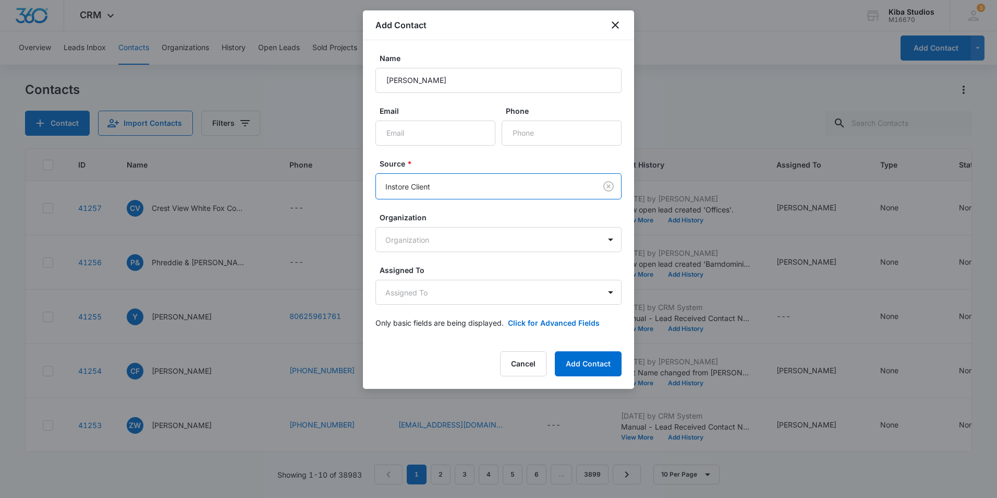
click at [471, 156] on form "Name [PERSON_NAME] Email Phone Source * option Instore Client, selected. Instor…" at bounding box center [499, 197] width 246 height 288
click at [470, 299] on body "CRM Apps Reputation Websites Forms CRM Email Social Shop Scheduling Payments PO…" at bounding box center [498, 249] width 997 height 498
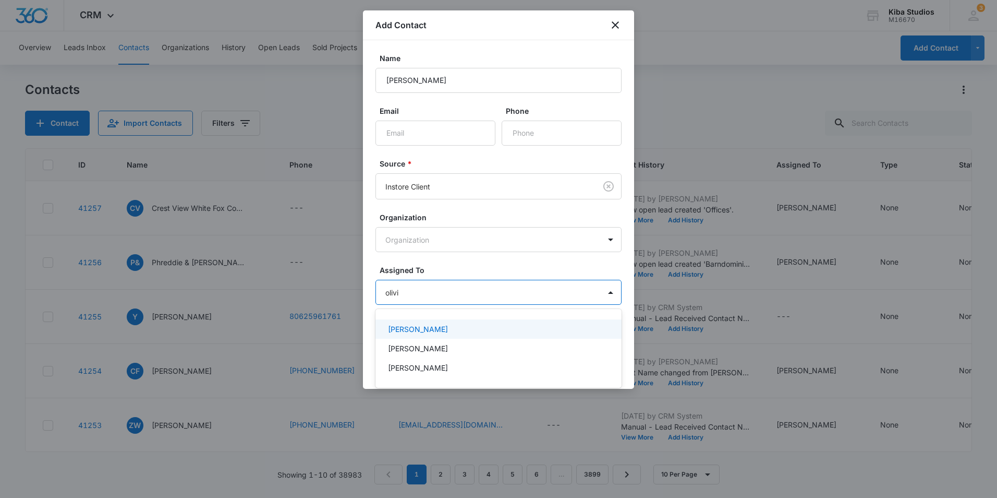
type input "[PERSON_NAME]"
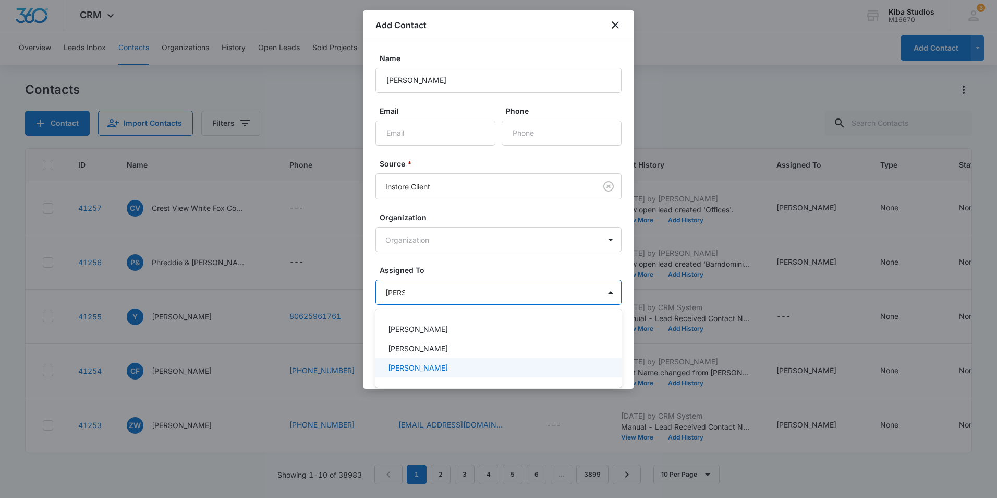
click at [453, 374] on div "[PERSON_NAME]" at bounding box center [499, 367] width 246 height 19
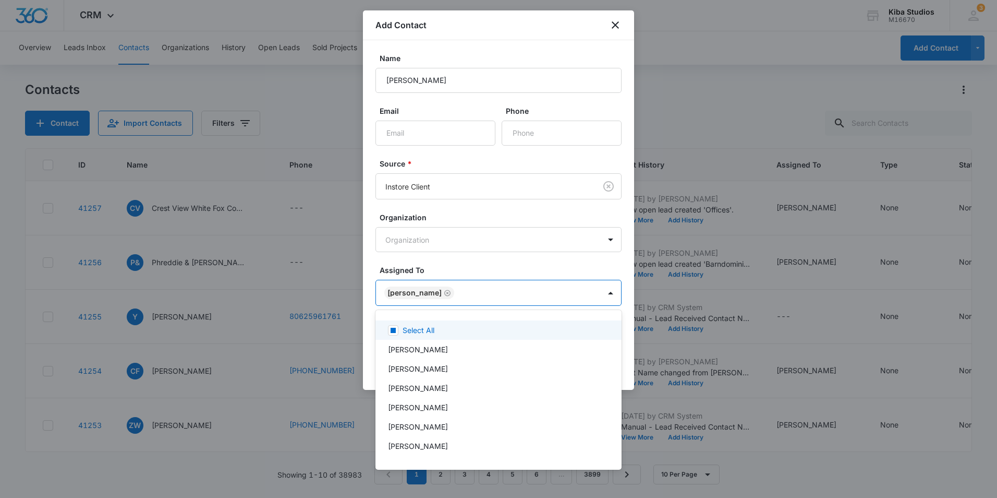
click at [461, 266] on div at bounding box center [498, 249] width 997 height 498
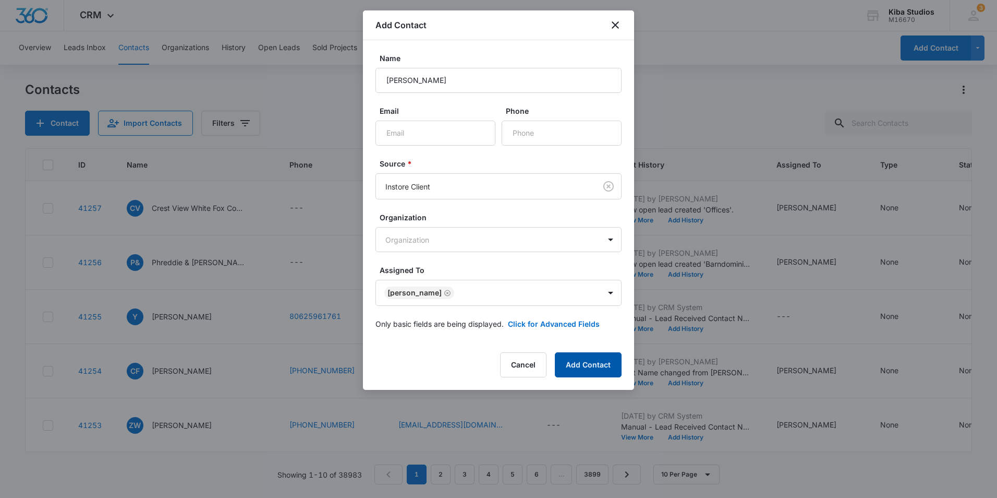
click at [583, 364] on button "Add Contact" at bounding box center [588, 364] width 67 height 25
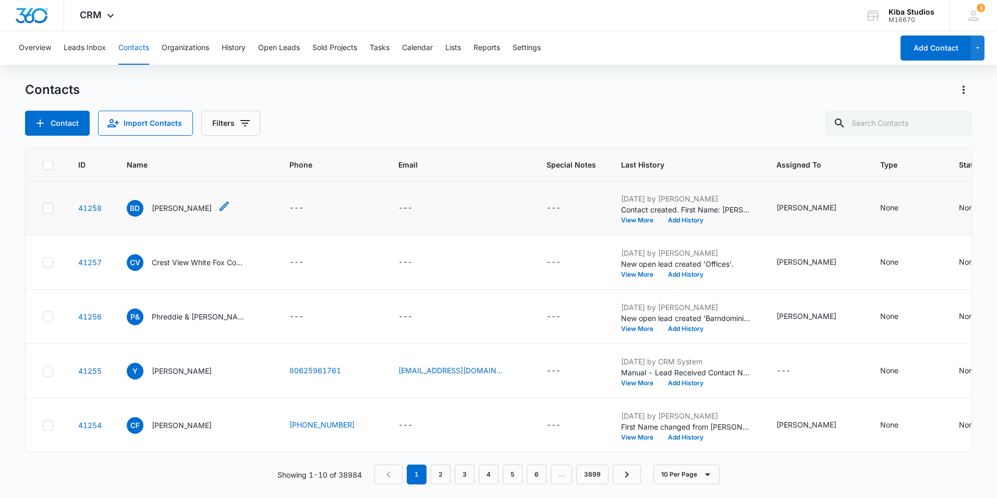
click at [178, 211] on p "[PERSON_NAME]" at bounding box center [182, 207] width 60 height 11
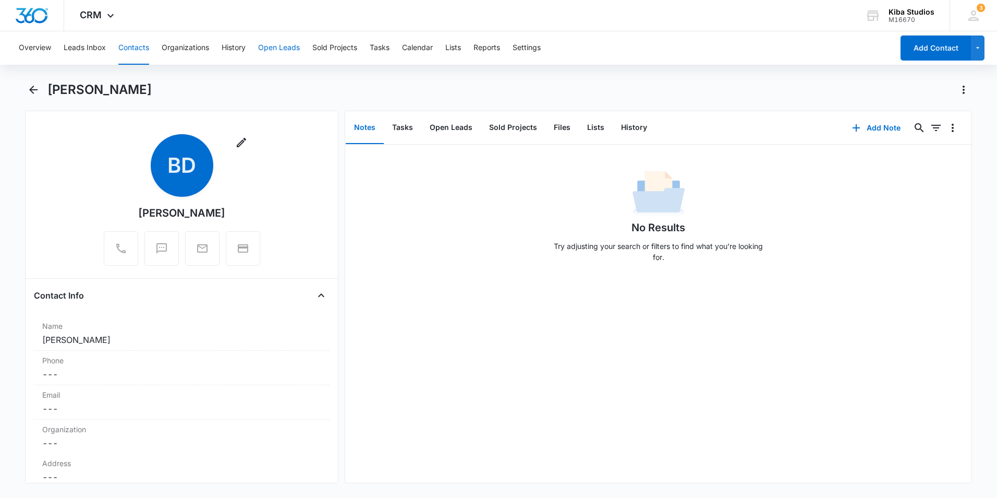
click at [265, 50] on button "Open Leads" at bounding box center [279, 47] width 42 height 33
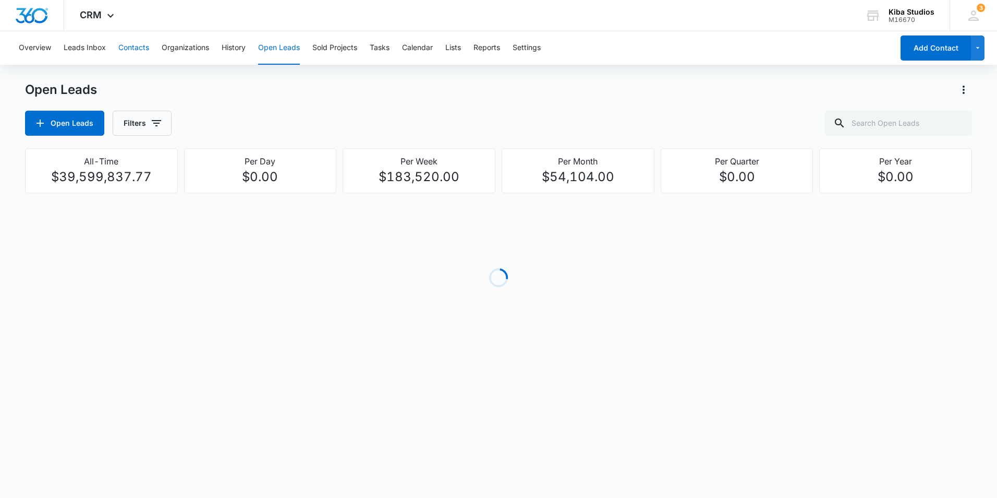
click at [124, 53] on button "Contacts" at bounding box center [133, 47] width 31 height 33
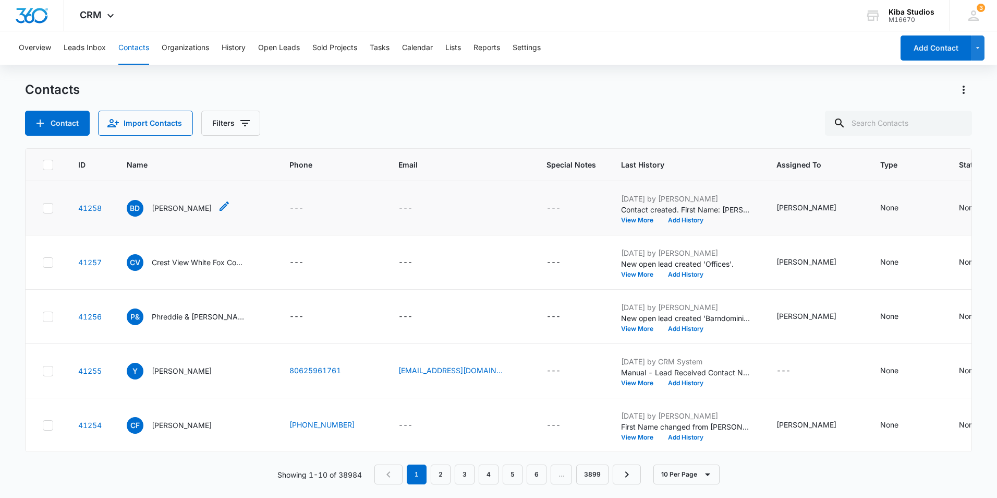
click at [184, 204] on p "[PERSON_NAME]" at bounding box center [182, 207] width 60 height 11
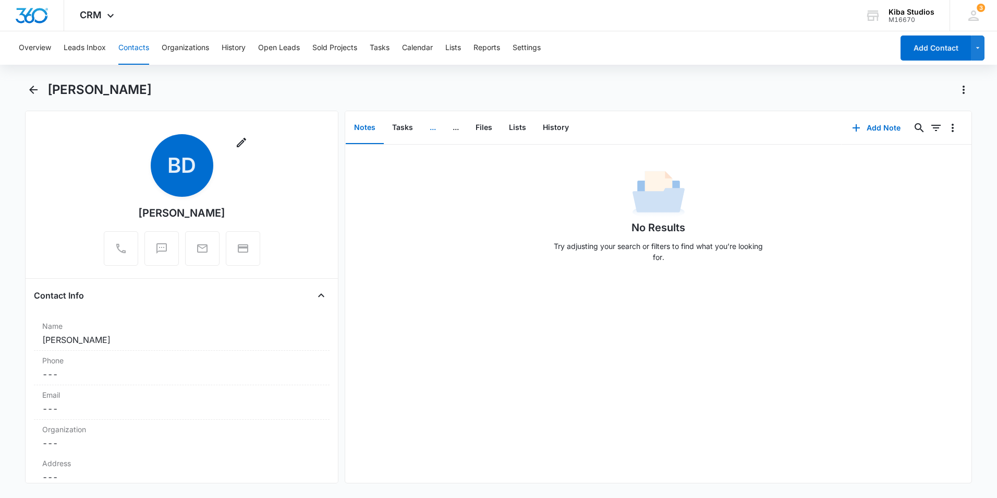
click at [431, 131] on button "..." at bounding box center [432, 128] width 23 height 32
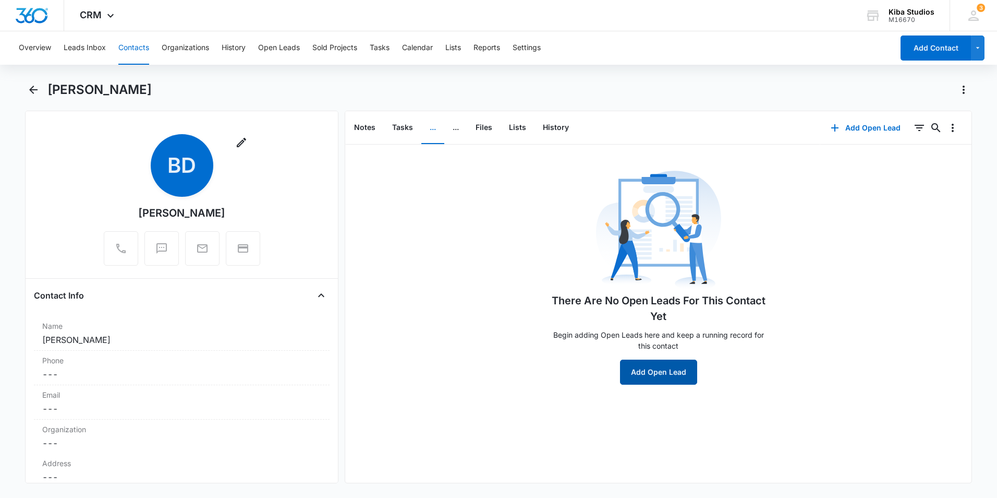
click at [648, 367] on button "Add Open Lead" at bounding box center [658, 371] width 77 height 25
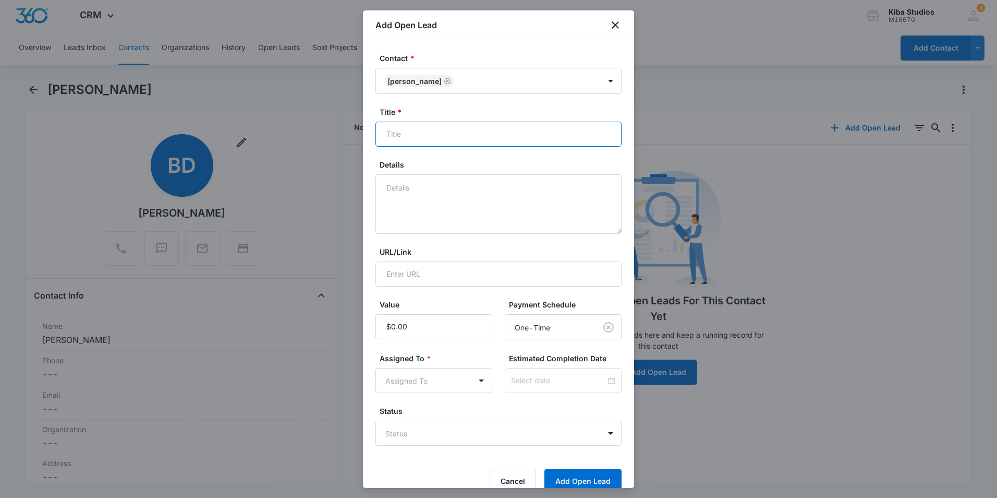
click at [480, 137] on input "Title *" at bounding box center [499, 134] width 246 height 25
type input "Whole House"
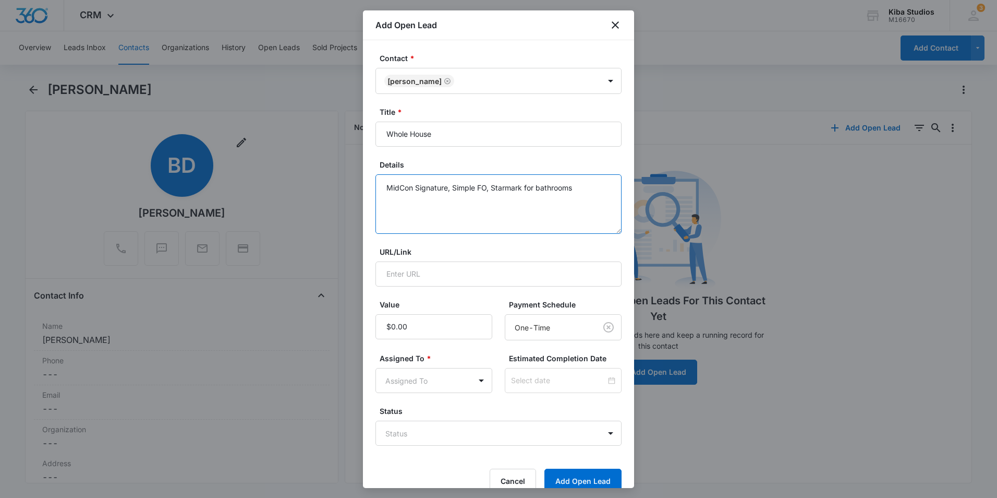
type textarea "MidCon Signature, Simple FO, Starmark for bathrooms"
type input "$46,718.00"
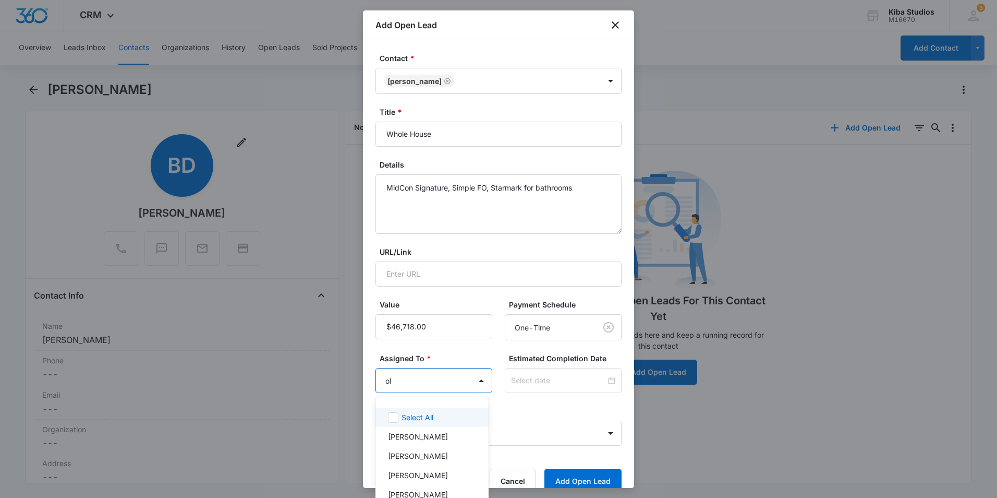
type input "oli"
click at [430, 471] on p "[PERSON_NAME]" at bounding box center [418, 474] width 60 height 11
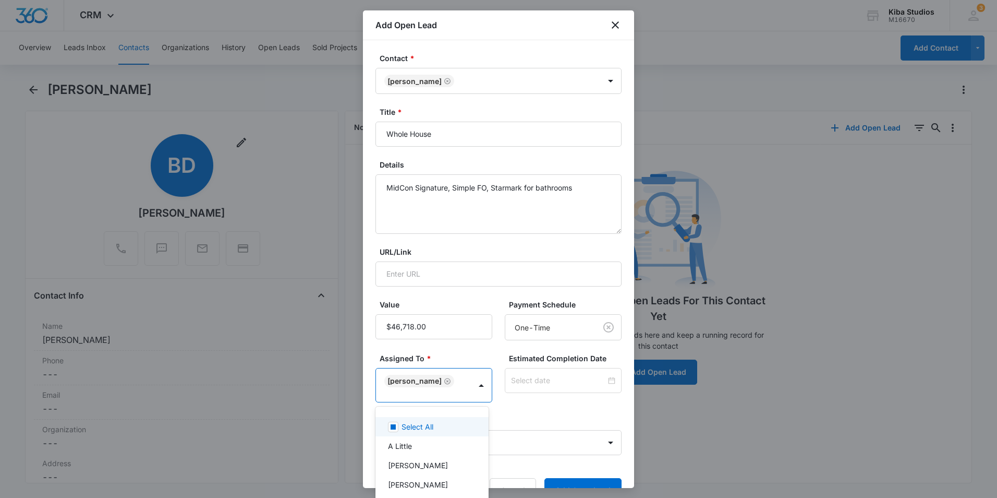
click at [498, 408] on div at bounding box center [498, 249] width 997 height 498
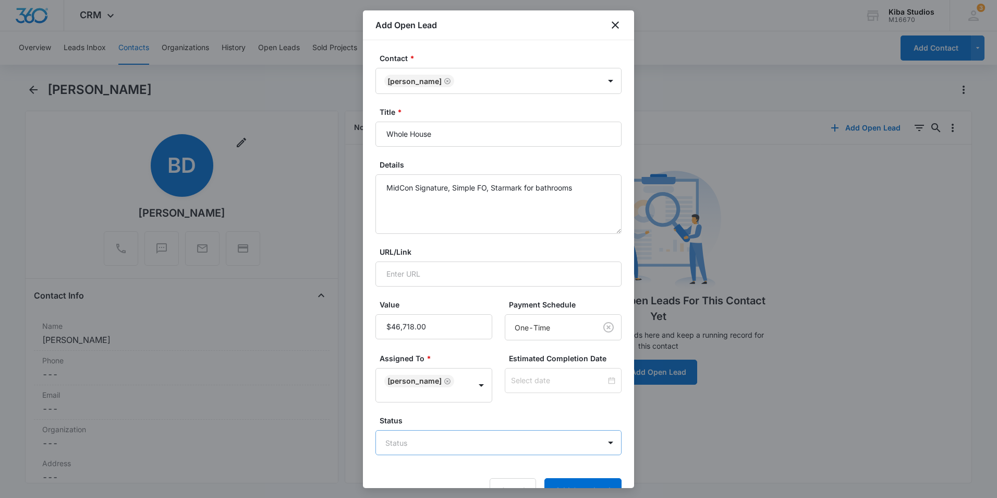
click at [475, 446] on body "CRM Apps Reputation Websites Forms CRM Email Social Shop Scheduling Payments PO…" at bounding box center [498, 249] width 997 height 498
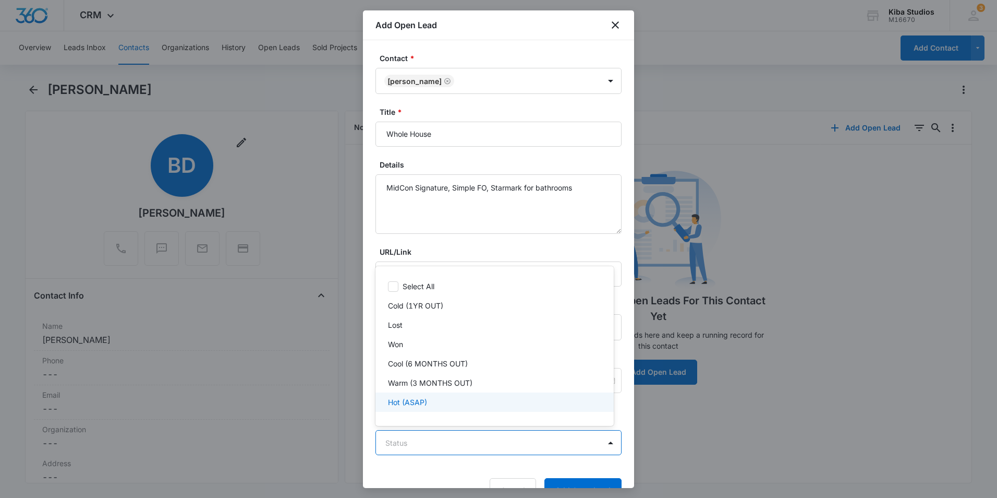
scroll to position [1, 0]
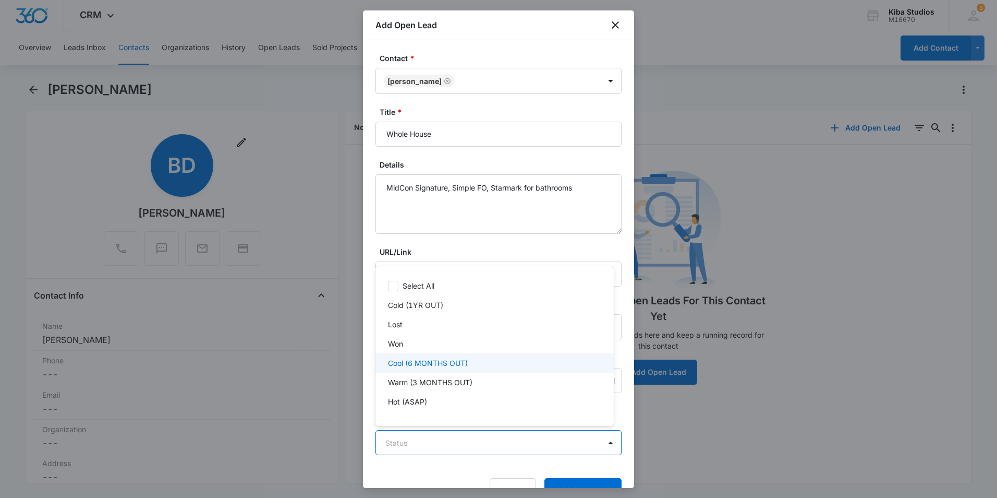
click at [465, 363] on p "Cool (6 MONTHS OUT)" at bounding box center [428, 362] width 80 height 11
drag, startPoint x: 570, startPoint y: 486, endPoint x: 574, endPoint y: 480, distance: 6.4
click at [574, 480] on div at bounding box center [498, 249] width 997 height 498
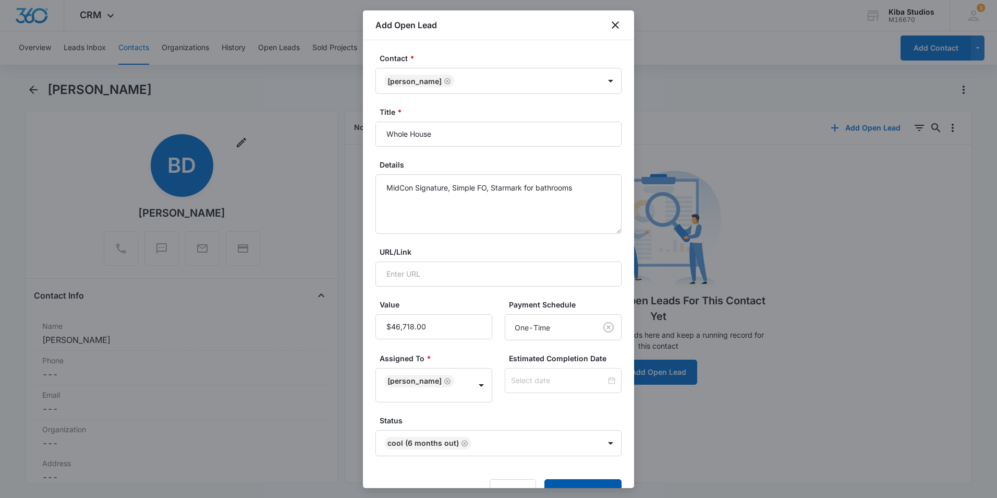
click at [568, 483] on button "Add Open Lead" at bounding box center [582, 491] width 77 height 25
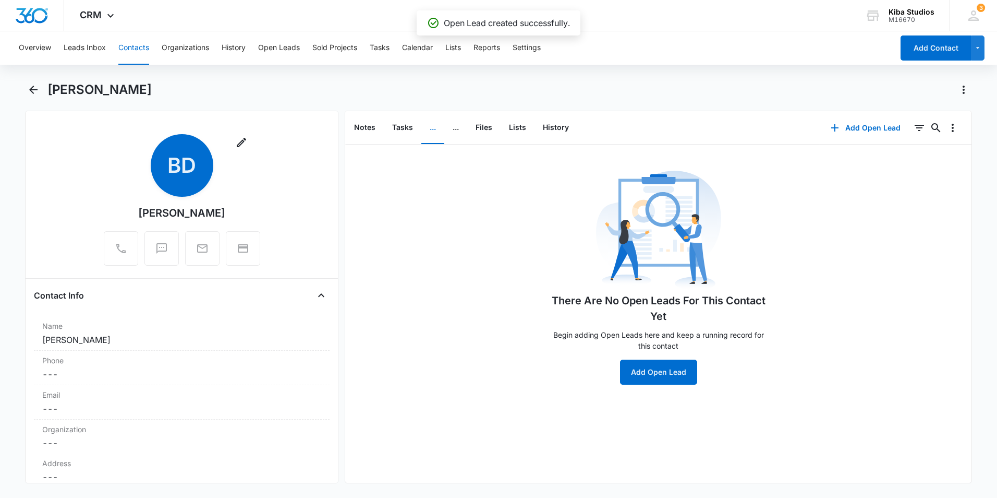
click at [135, 52] on button "Contacts" at bounding box center [133, 47] width 31 height 33
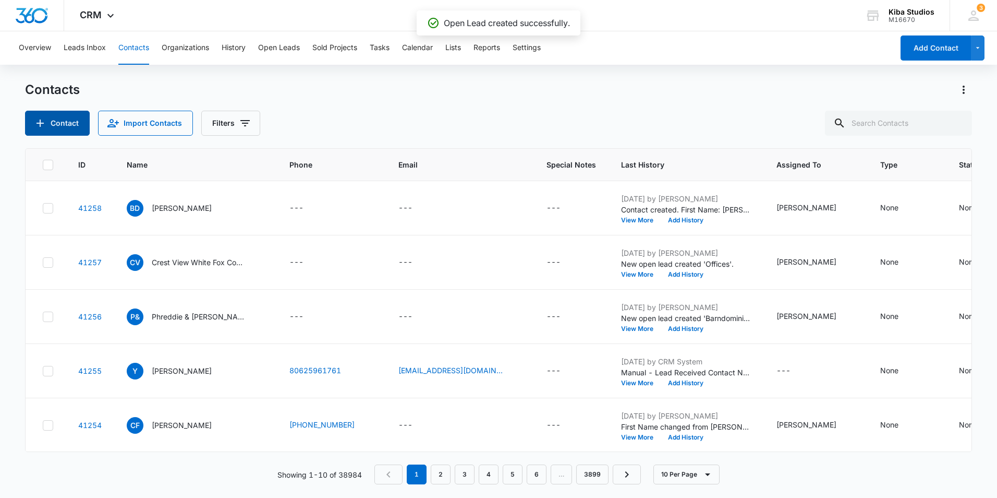
click at [50, 125] on button "Contact" at bounding box center [57, 123] width 65 height 25
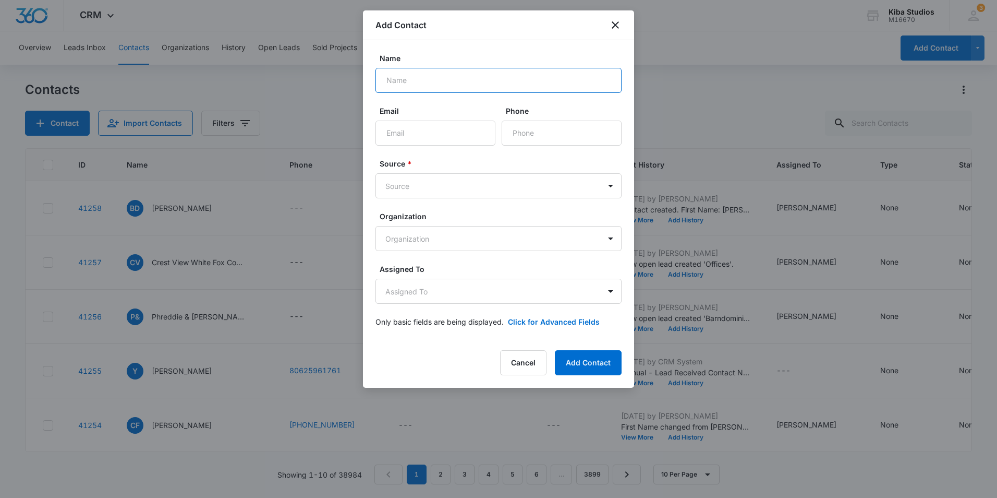
click at [440, 82] on input "Name" at bounding box center [499, 80] width 246 height 25
type input "d"
type input "[PERSON_NAME]"
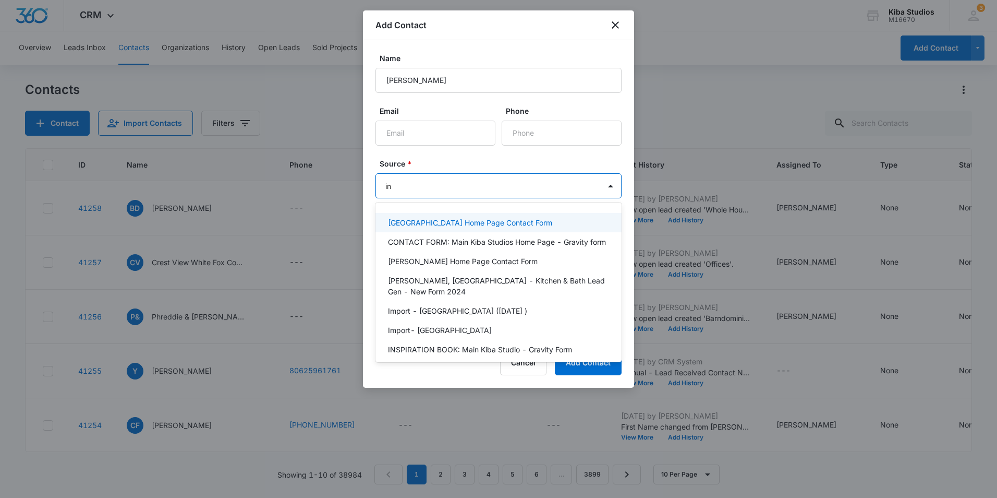
type input "ins"
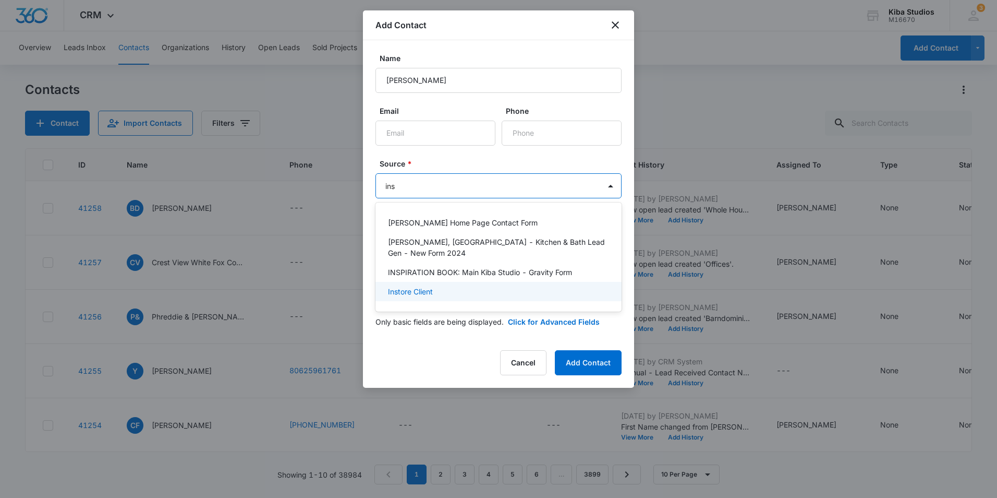
click at [427, 282] on div "Instore Client" at bounding box center [499, 291] width 246 height 19
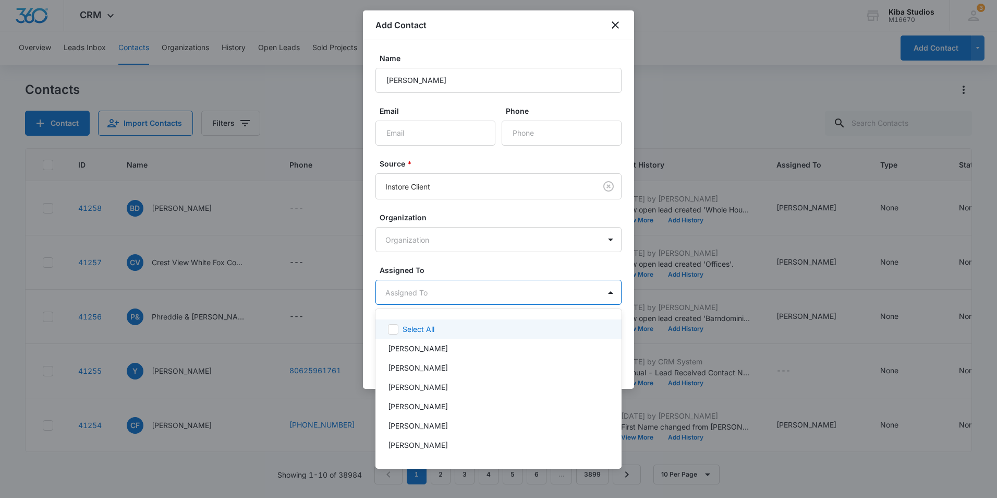
click at [446, 293] on body "CRM Apps Reputation Websites Forms CRM Email Social Shop Scheduling Payments PO…" at bounding box center [498, 249] width 997 height 498
type input "oli"
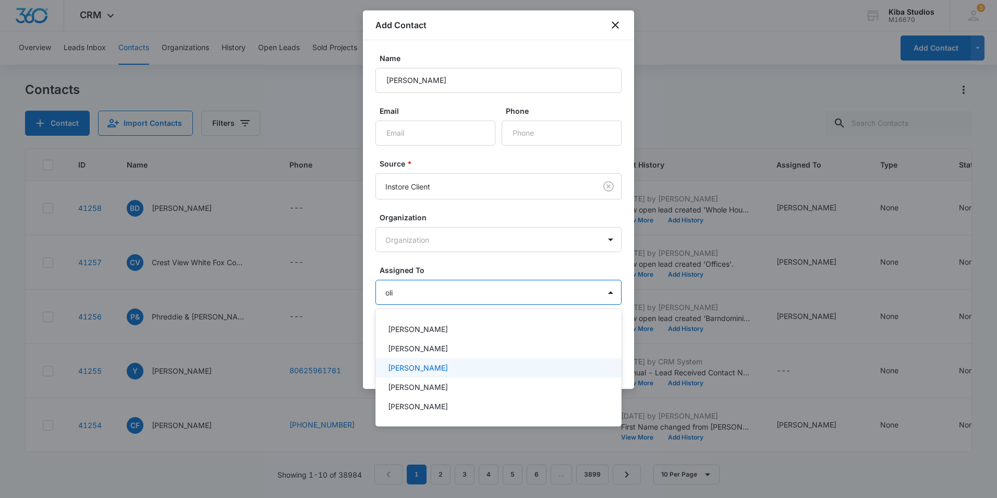
click at [435, 367] on p "[PERSON_NAME]" at bounding box center [418, 367] width 60 height 11
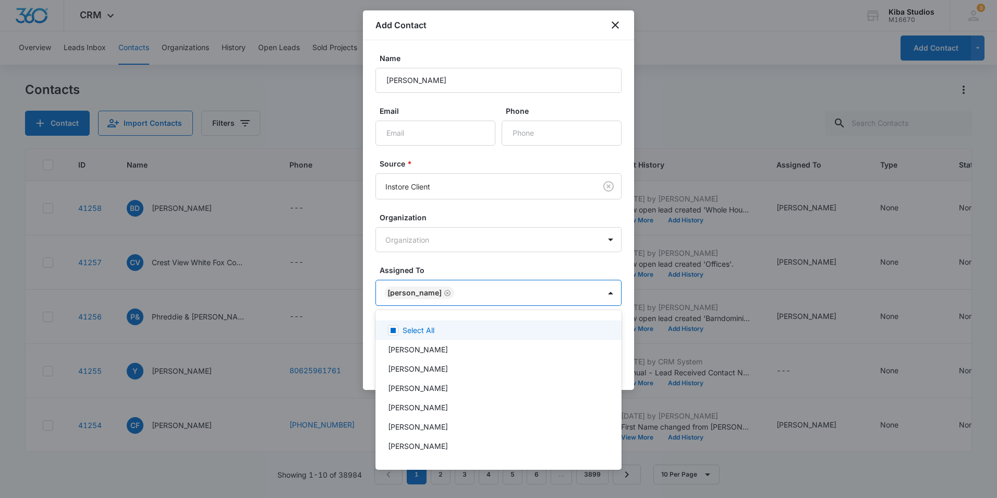
click at [504, 265] on div at bounding box center [498, 249] width 997 height 498
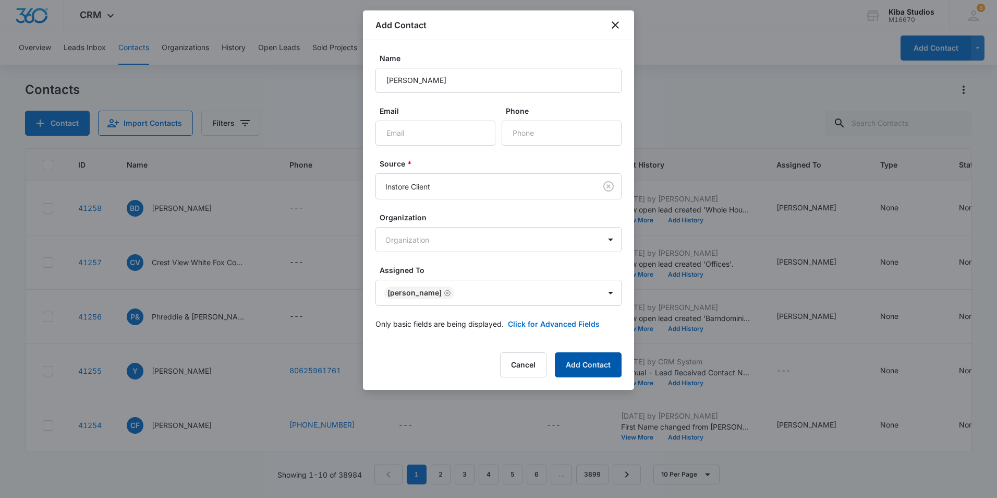
click at [577, 359] on button "Add Contact" at bounding box center [588, 364] width 67 height 25
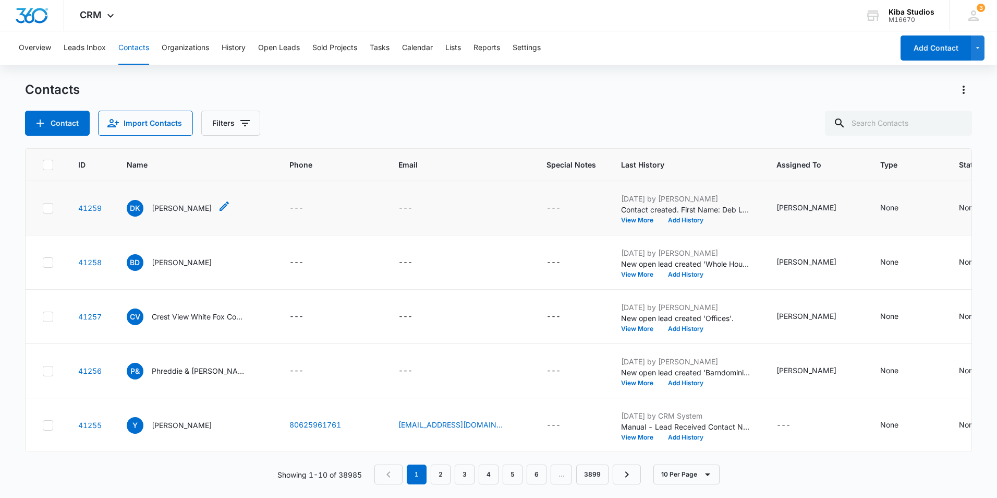
click at [170, 209] on p "[PERSON_NAME]" at bounding box center [182, 207] width 60 height 11
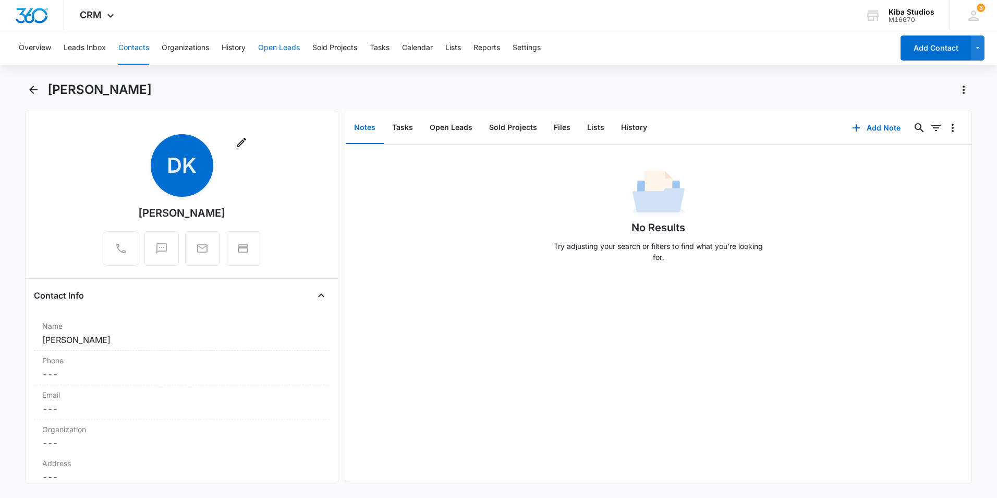
click at [277, 50] on button "Open Leads" at bounding box center [279, 47] width 42 height 33
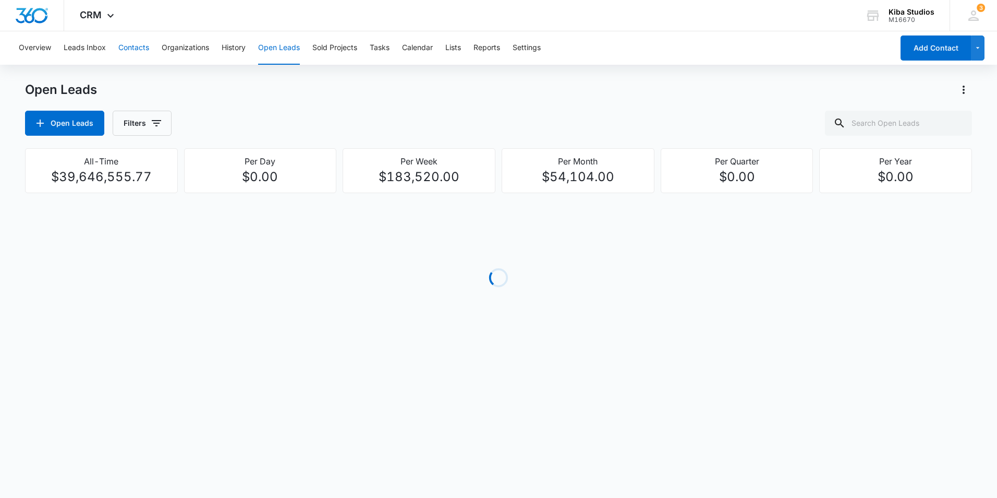
click at [127, 53] on button "Contacts" at bounding box center [133, 47] width 31 height 33
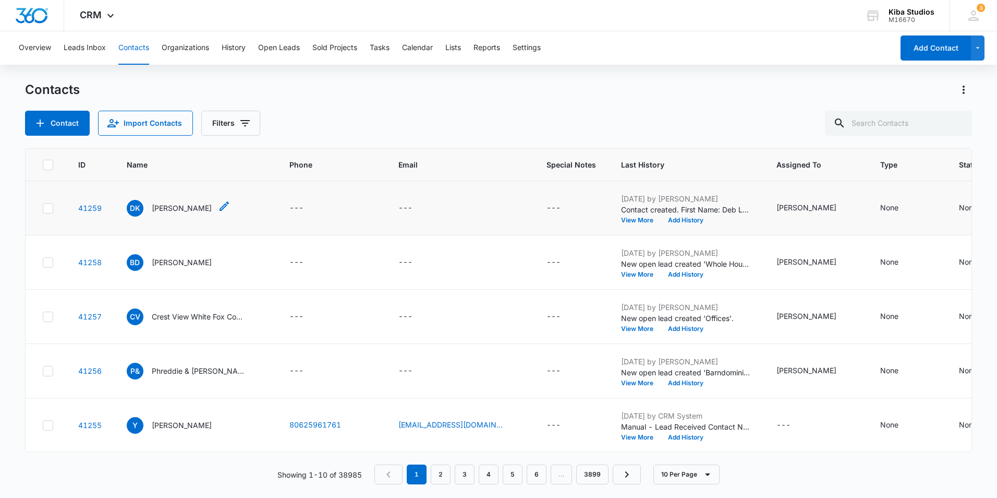
click at [154, 209] on p "[PERSON_NAME]" at bounding box center [182, 207] width 60 height 11
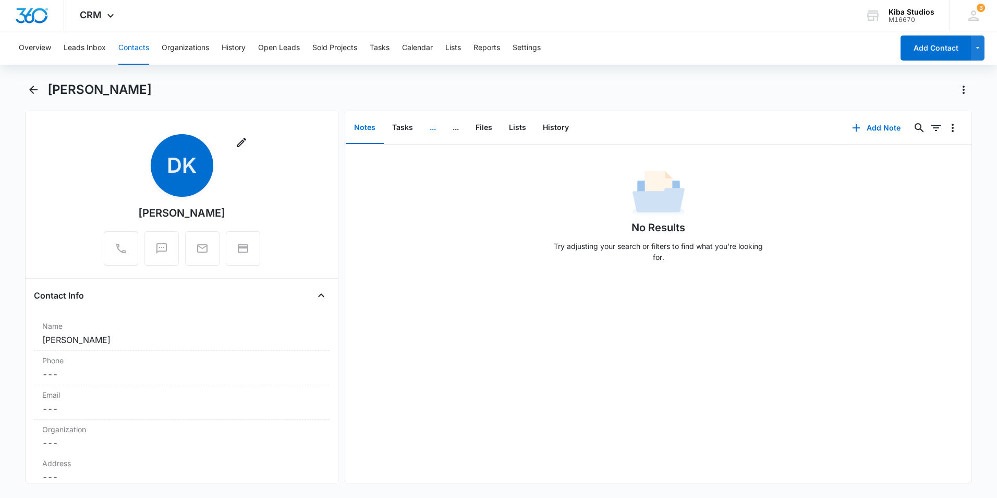
click at [434, 130] on button "..." at bounding box center [432, 128] width 23 height 32
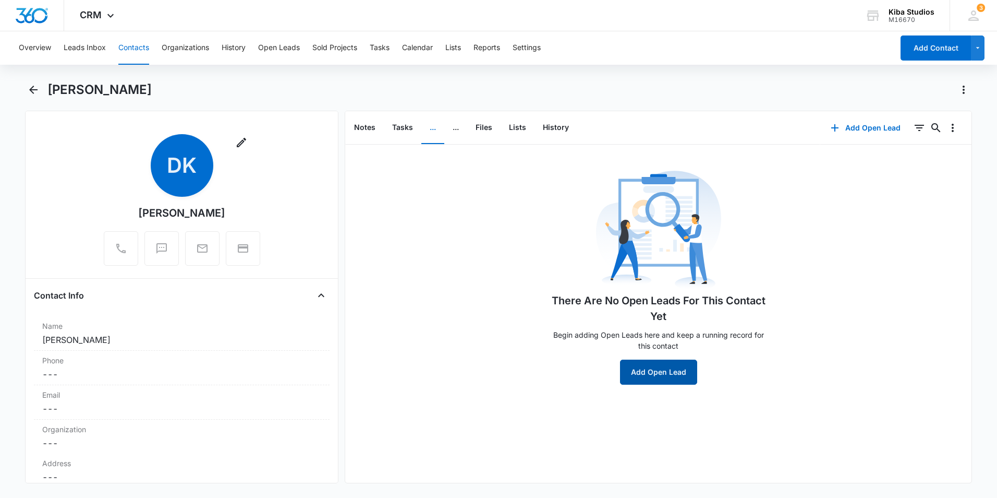
click at [647, 370] on button "Add Open Lead" at bounding box center [658, 371] width 77 height 25
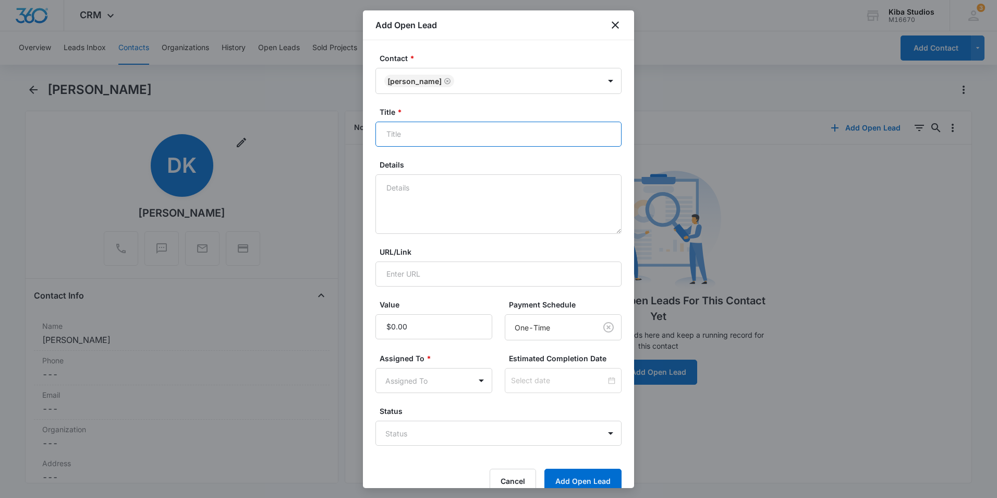
click at [454, 132] on input "Title *" at bounding box center [499, 134] width 246 height 25
type input "Kitchen"
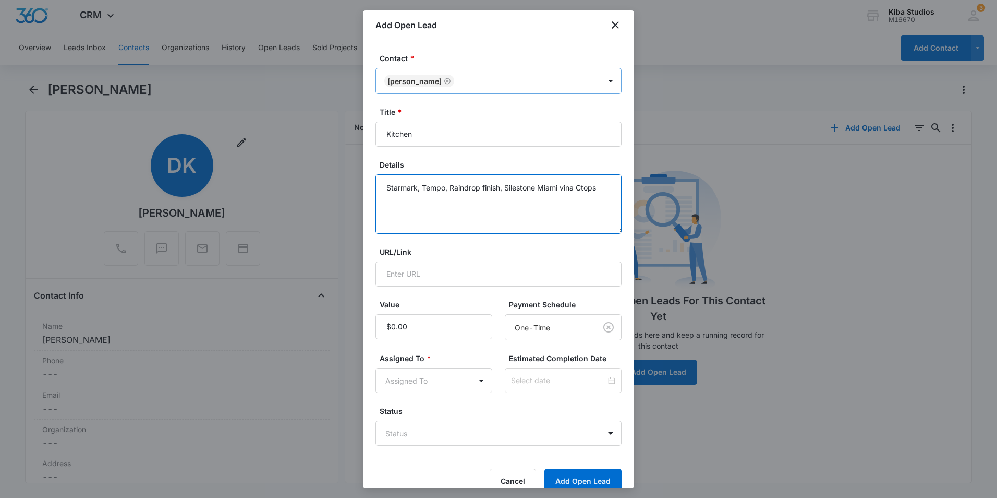
type textarea "Starmark, Tempo, Raindrop finish, Silestone Miami vina Ctops"
type input "$32,028.20"
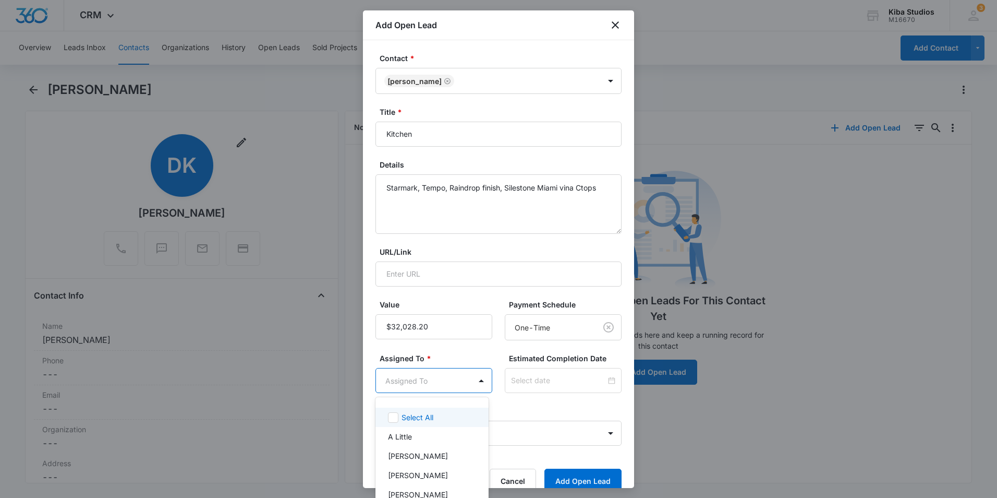
click at [438, 379] on body "CRM Apps Reputation Websites Forms CRM Email Social Shop Scheduling Payments PO…" at bounding box center [498, 249] width 997 height 498
type input "oli"
click at [437, 479] on p "[PERSON_NAME]" at bounding box center [418, 474] width 60 height 11
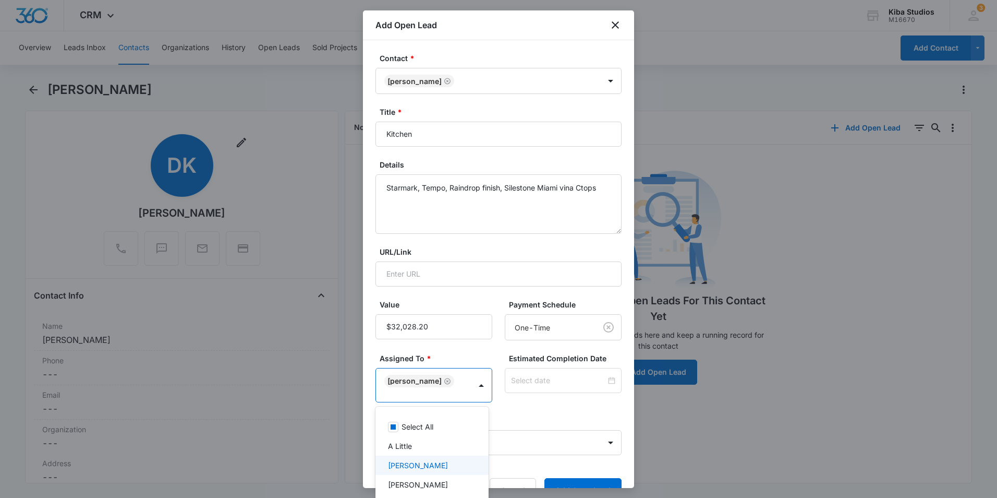
click at [492, 353] on div at bounding box center [498, 249] width 997 height 498
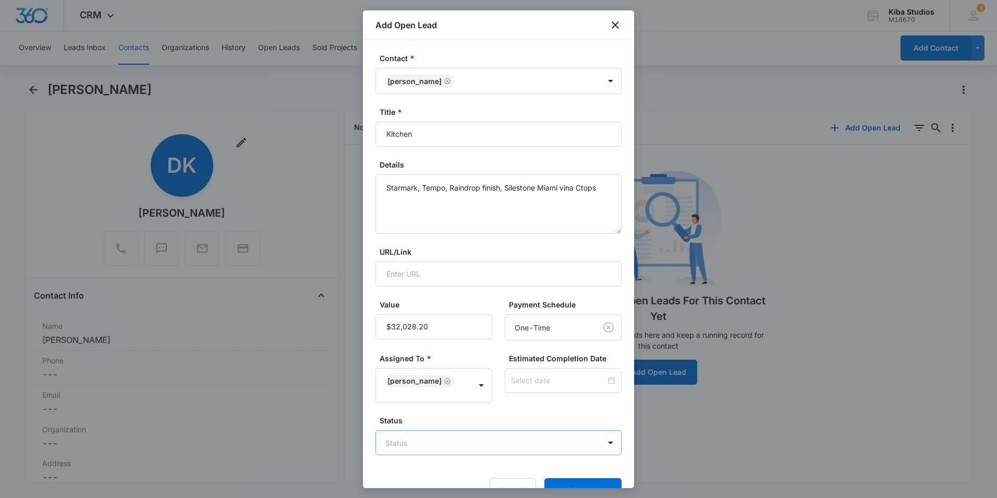
click at [479, 449] on body "CRM Apps Reputation Websites Forms CRM Email Social Shop Scheduling Payments PO…" at bounding box center [498, 249] width 997 height 498
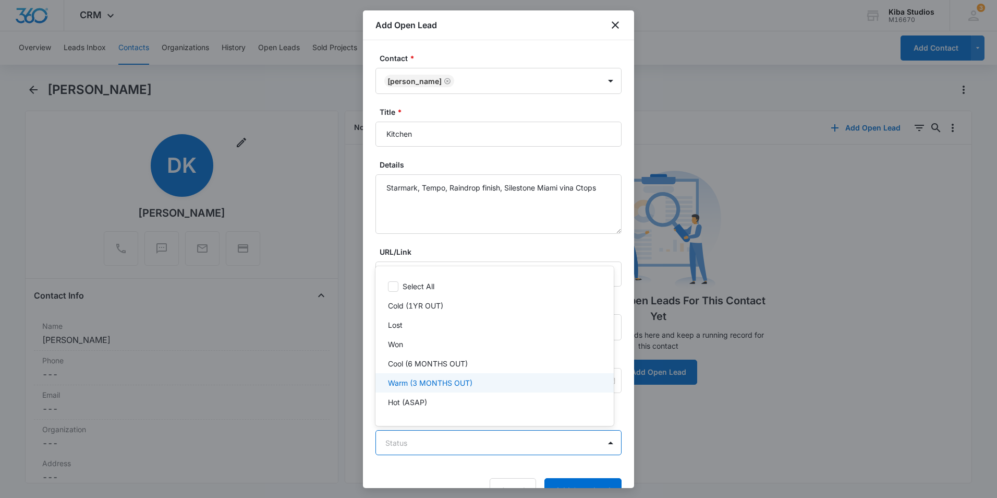
scroll to position [1, 0]
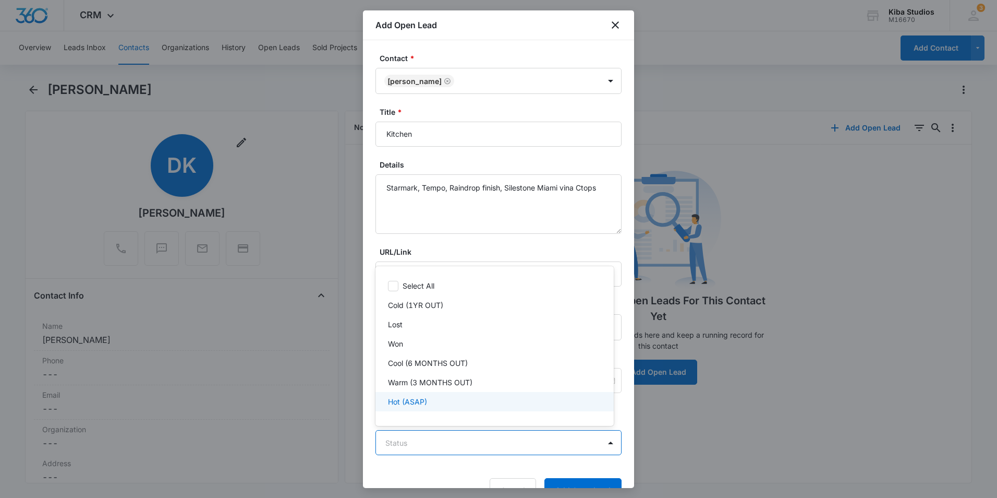
click at [429, 400] on div "Hot (ASAP)" at bounding box center [493, 401] width 211 height 11
click at [554, 479] on div at bounding box center [498, 249] width 997 height 498
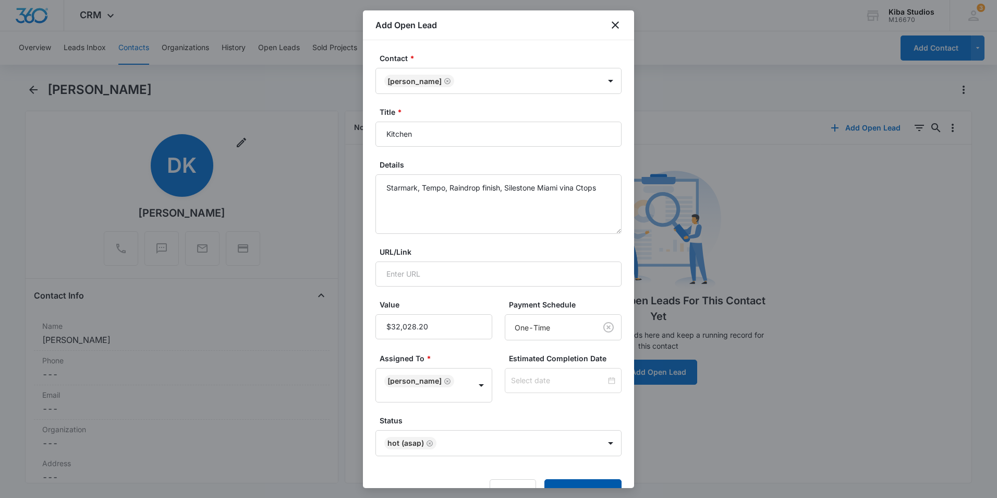
click at [554, 481] on button "Add Open Lead" at bounding box center [582, 491] width 77 height 25
